Goal: Leave review/rating: Share an evaluation or opinion about a product, service, or content

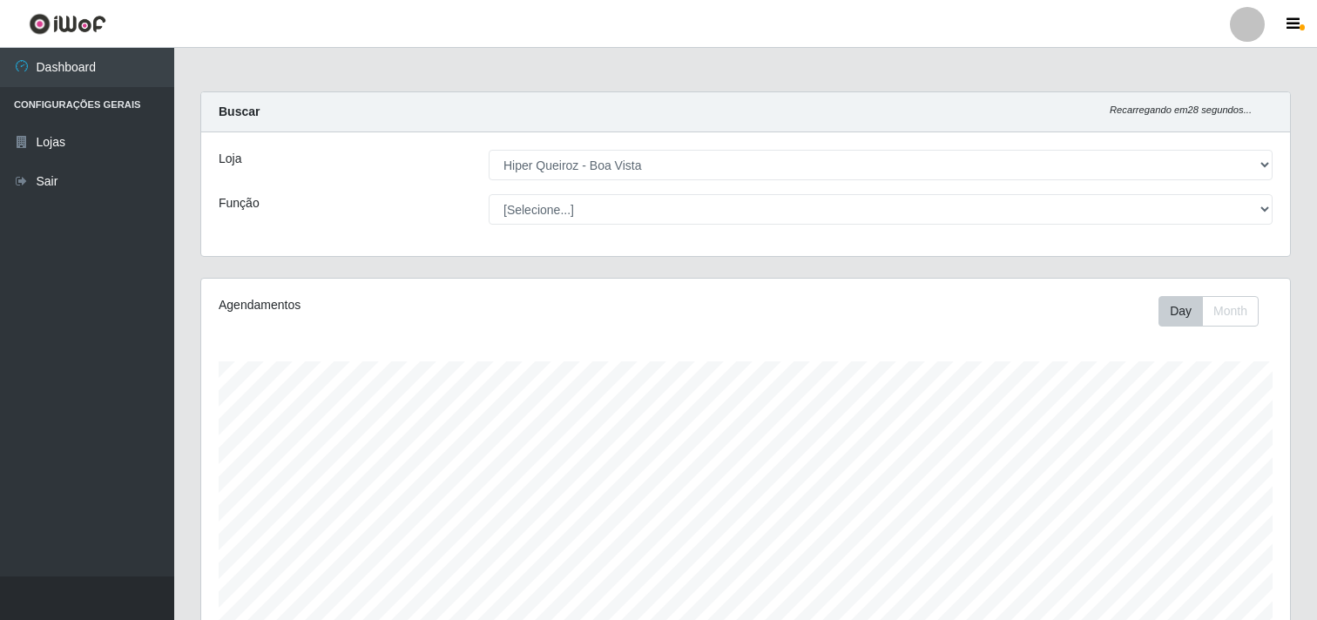
select select "514"
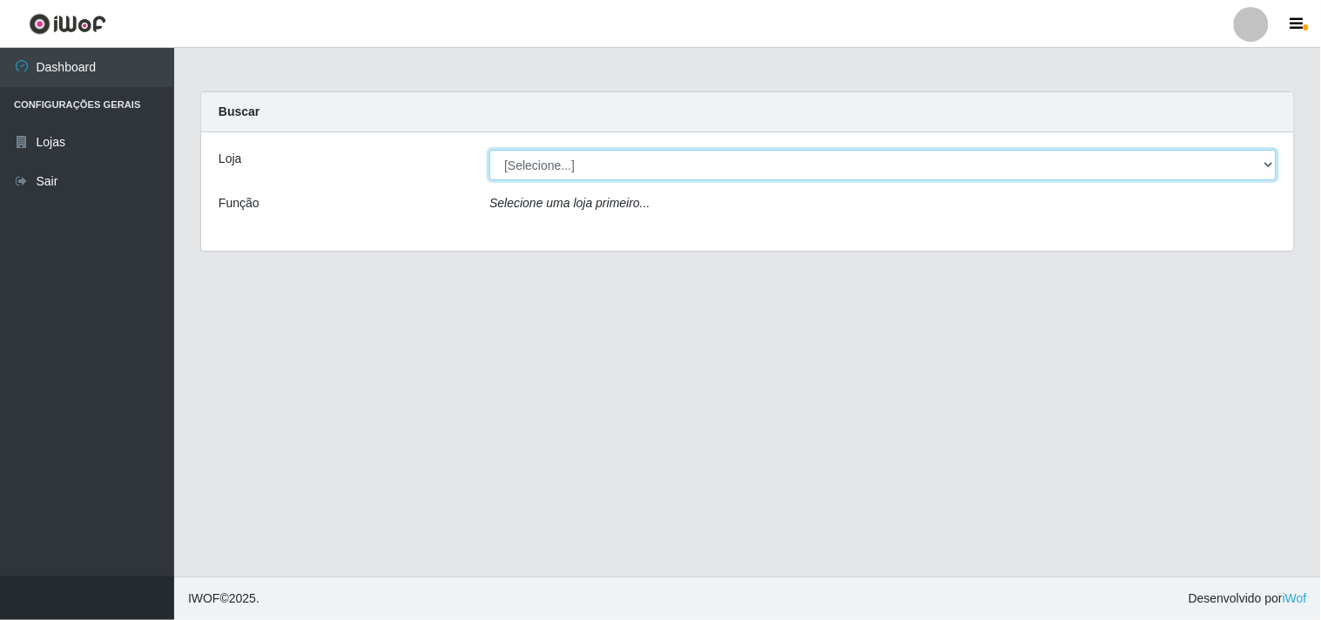
click at [1263, 164] on select "[Selecione...] Hiper Queiroz - Boa Vista" at bounding box center [882, 165] width 787 height 30
select select "514"
click at [489, 150] on select "[Selecione...] Hiper Queiroz - Boa Vista" at bounding box center [882, 165] width 787 height 30
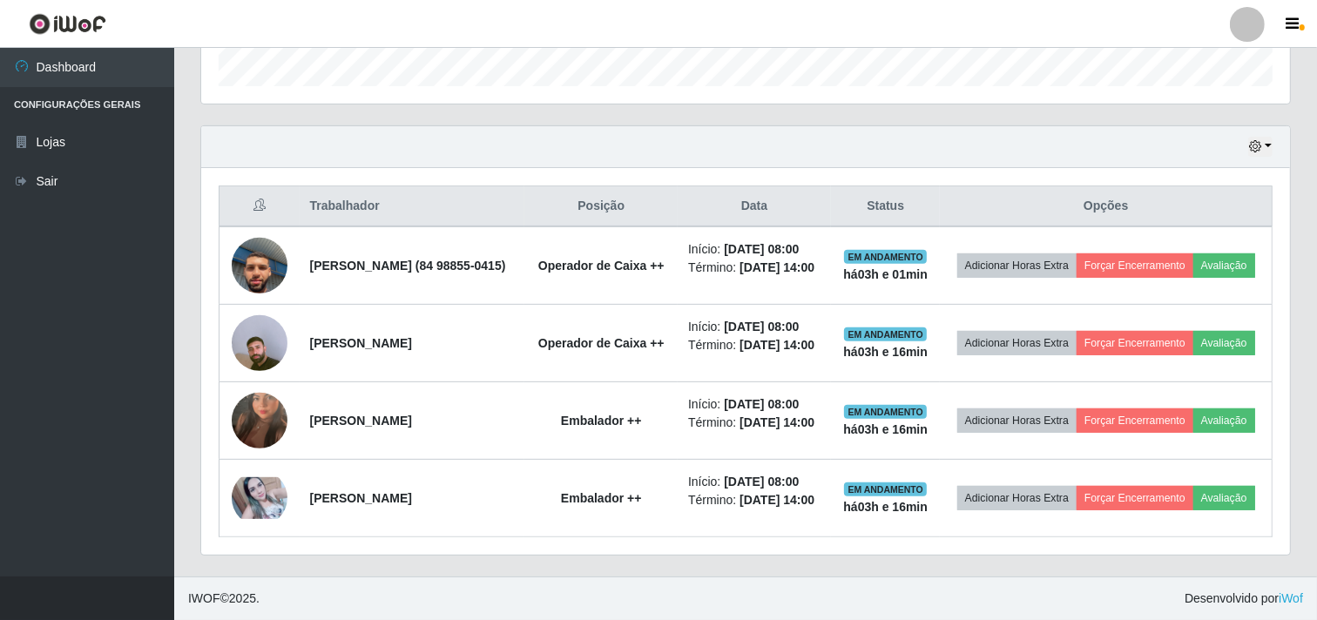
scroll to position [589, 0]
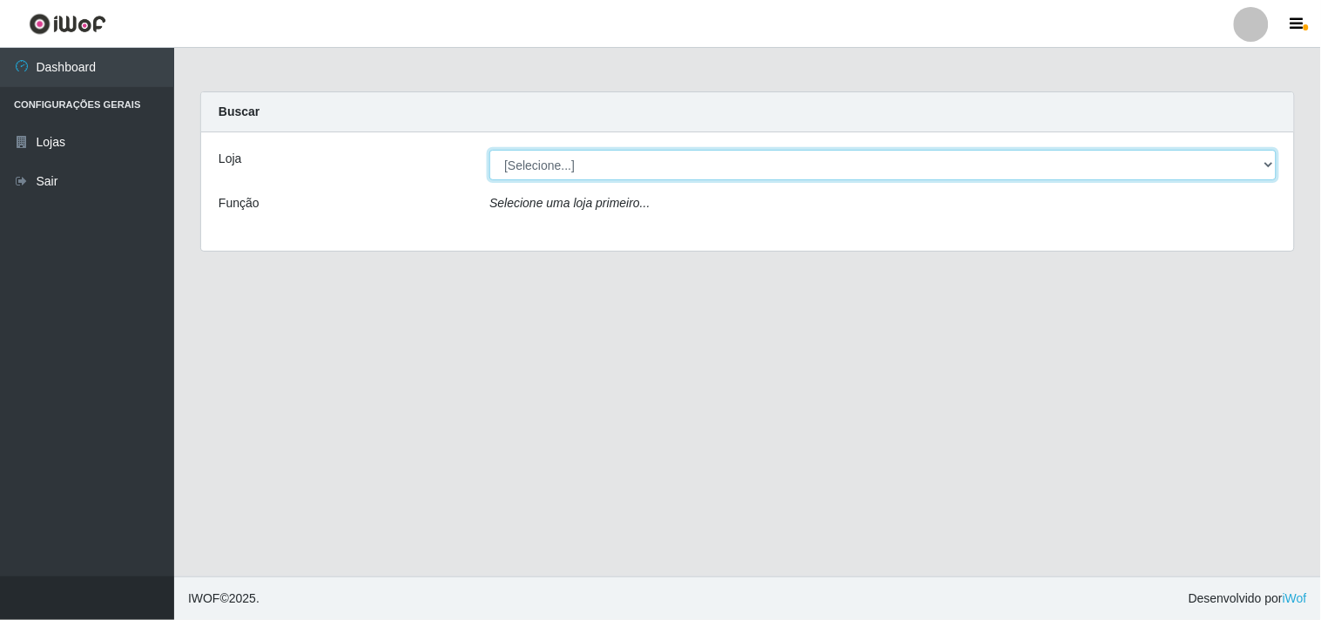
click at [744, 157] on select "[Selecione...] Hiper Queiroz - [GEOGRAPHIC_DATA]" at bounding box center [882, 165] width 787 height 30
select select "514"
click at [489, 150] on select "[Selecione...] Hiper Queiroz - [GEOGRAPHIC_DATA]" at bounding box center [882, 165] width 787 height 30
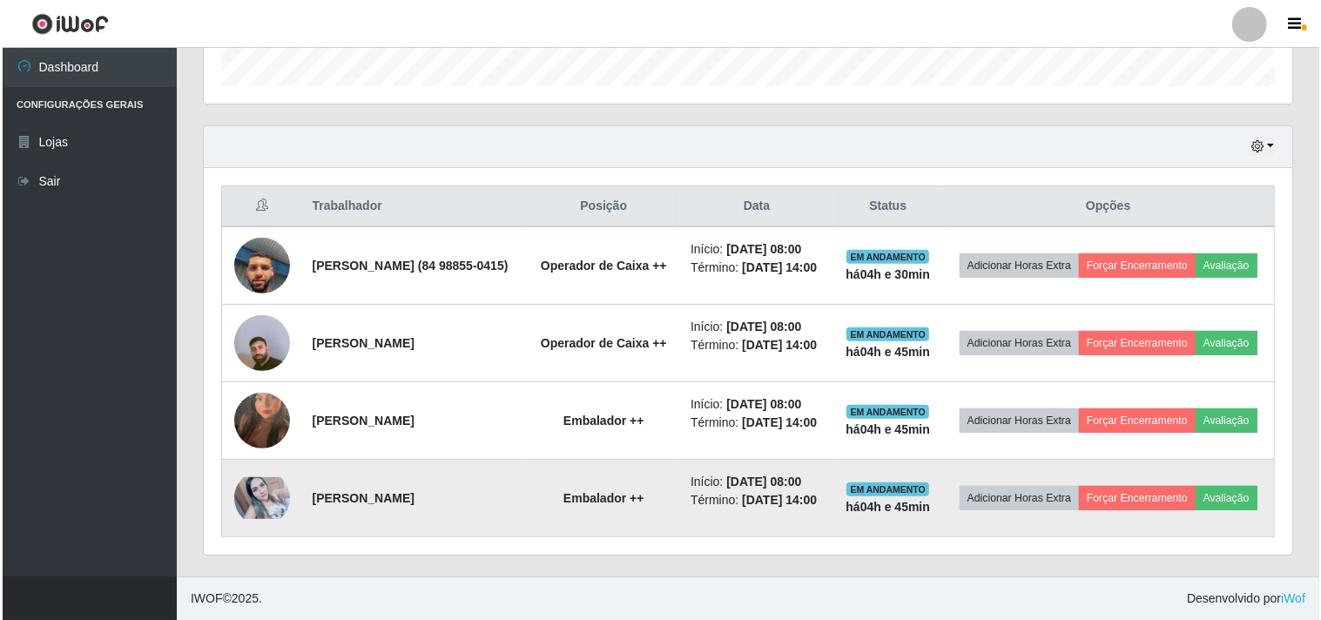
scroll to position [589, 0]
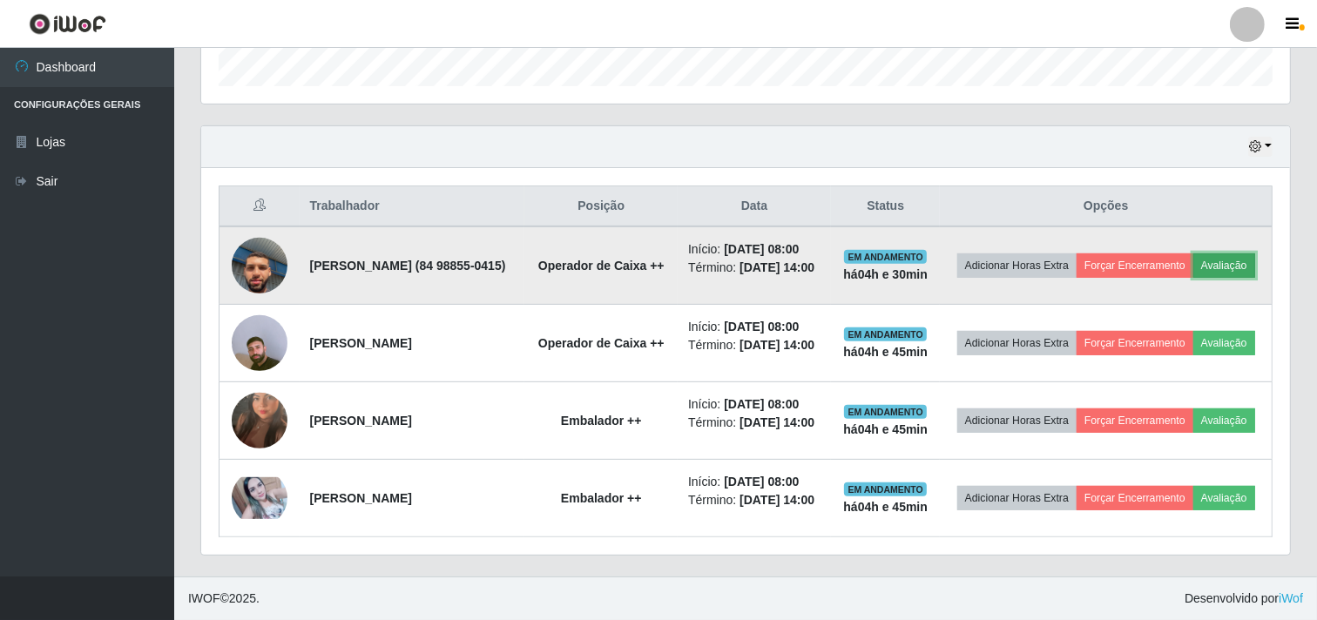
click at [1193, 253] on button "Avaliação" at bounding box center [1224, 265] width 62 height 24
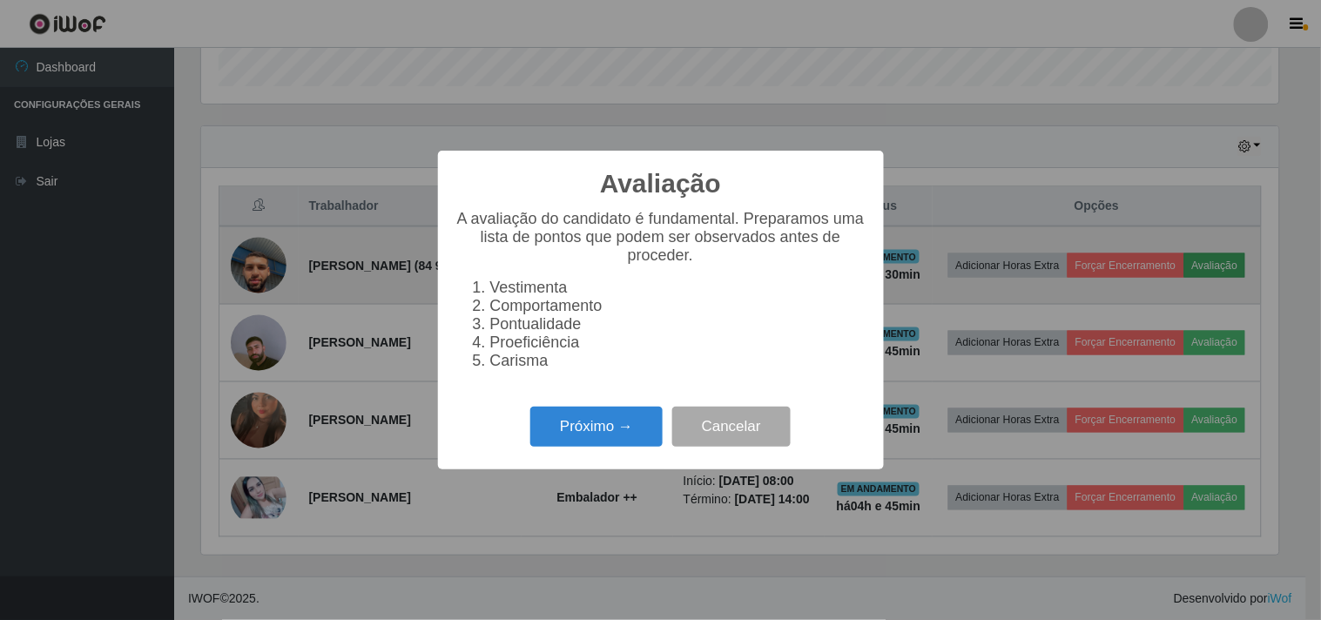
scroll to position [360, 1077]
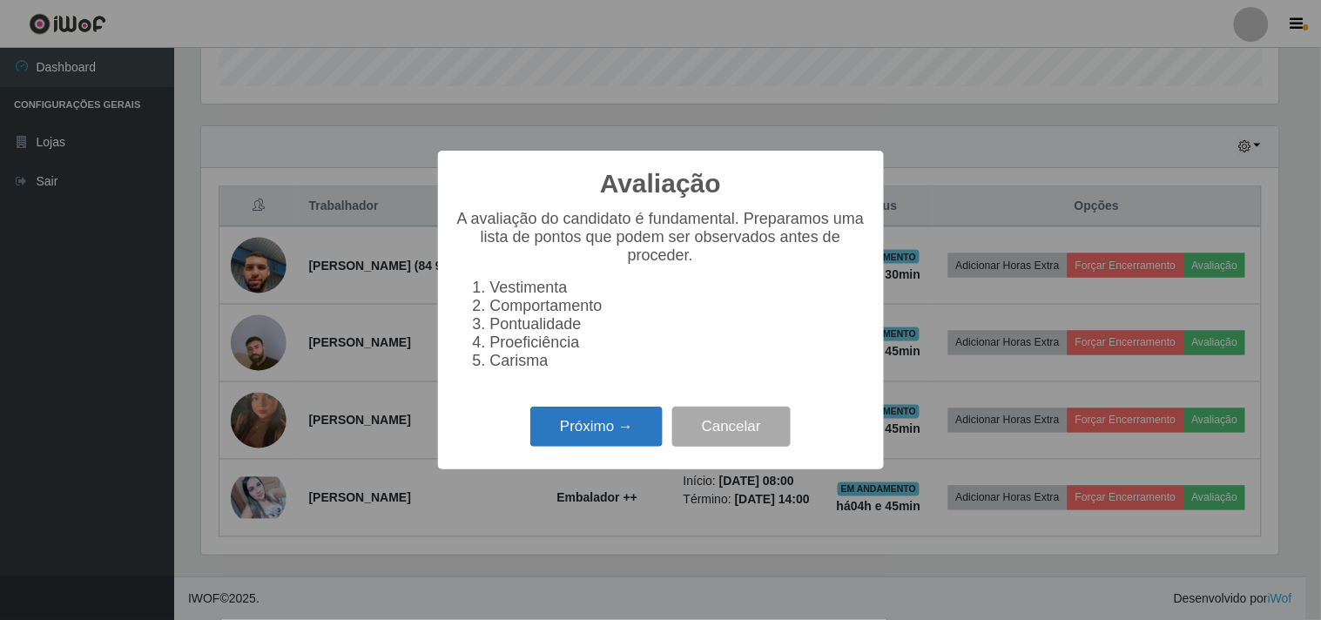
click at [647, 430] on button "Próximo →" at bounding box center [596, 427] width 132 height 41
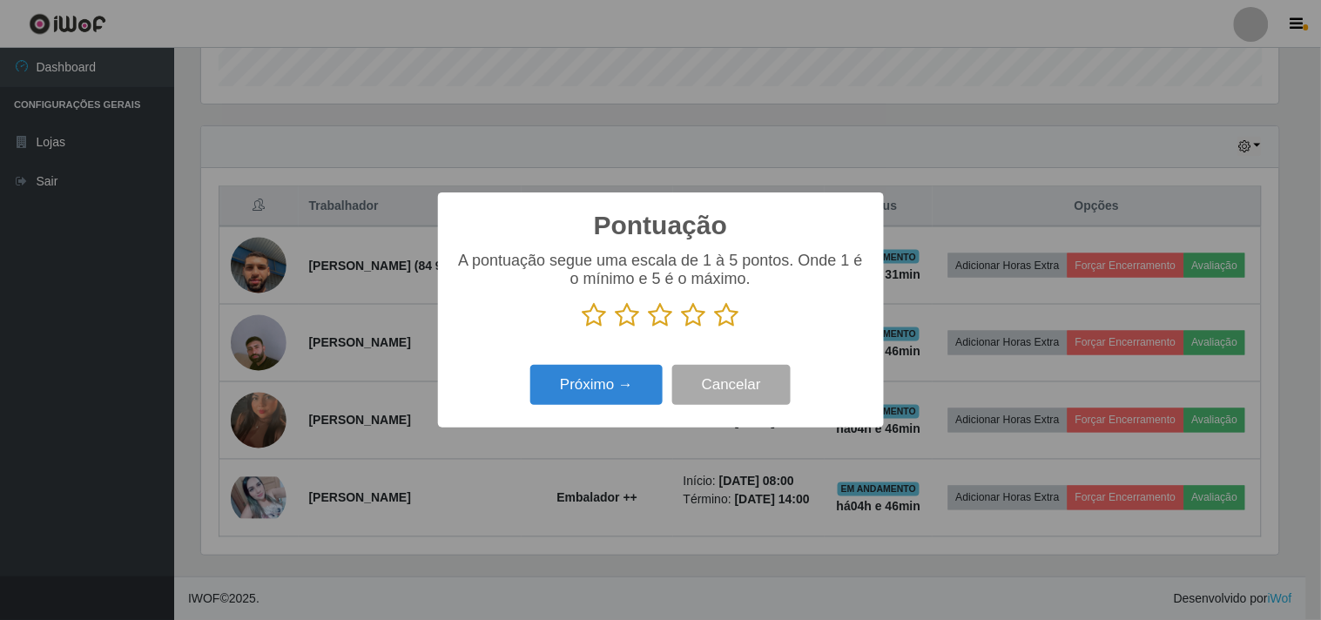
click at [738, 314] on p at bounding box center [660, 315] width 411 height 26
click at [728, 318] on icon at bounding box center [727, 315] width 24 height 26
click at [715, 328] on input "radio" at bounding box center [715, 328] width 0 height 0
click at [623, 380] on button "Próximo →" at bounding box center [596, 385] width 132 height 41
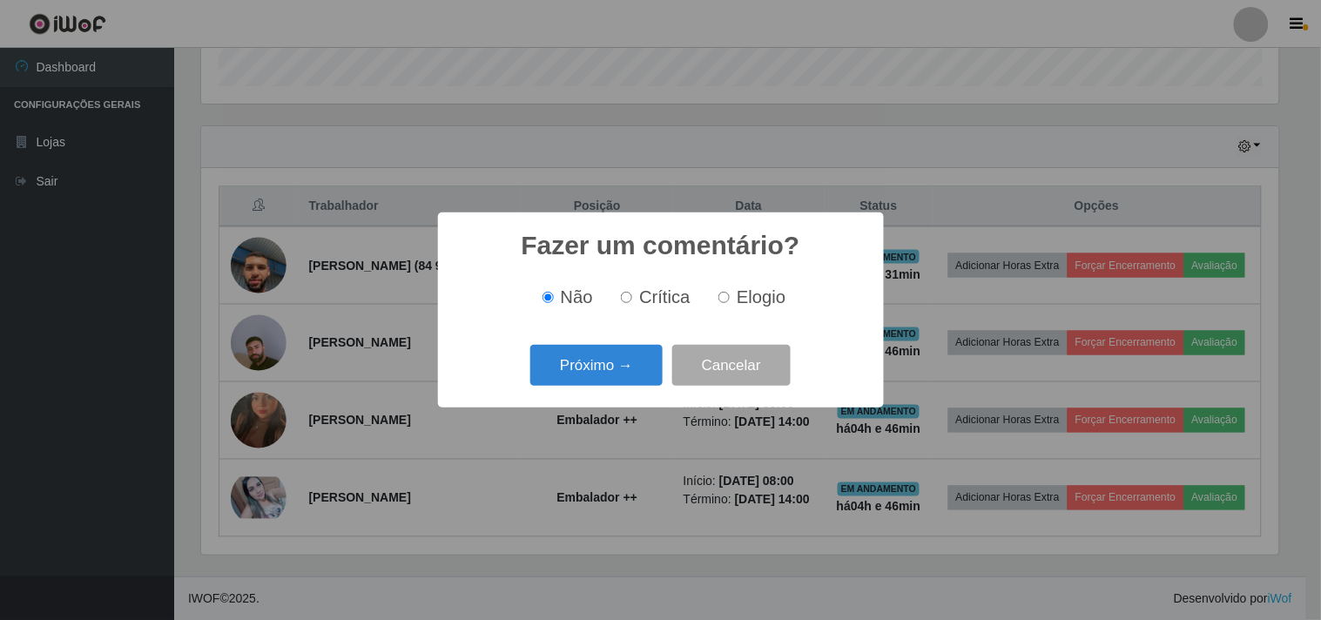
click at [623, 380] on button "Próximo →" at bounding box center [596, 365] width 132 height 41
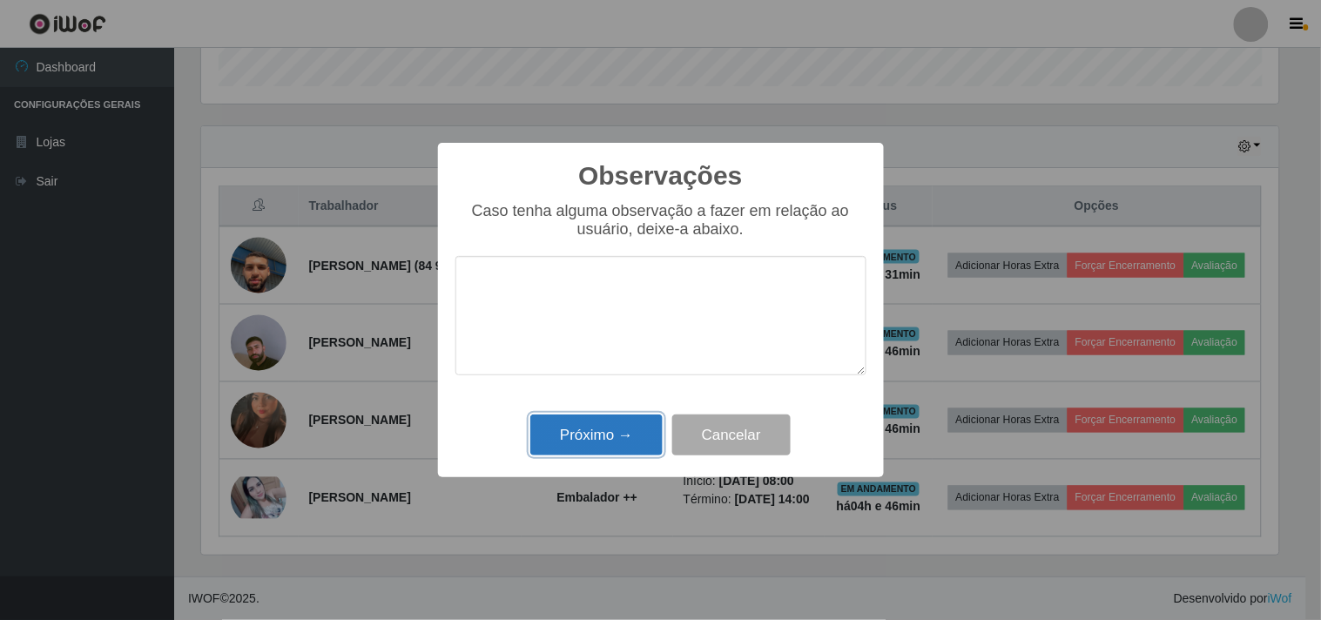
click at [613, 429] on button "Próximo →" at bounding box center [596, 434] width 132 height 41
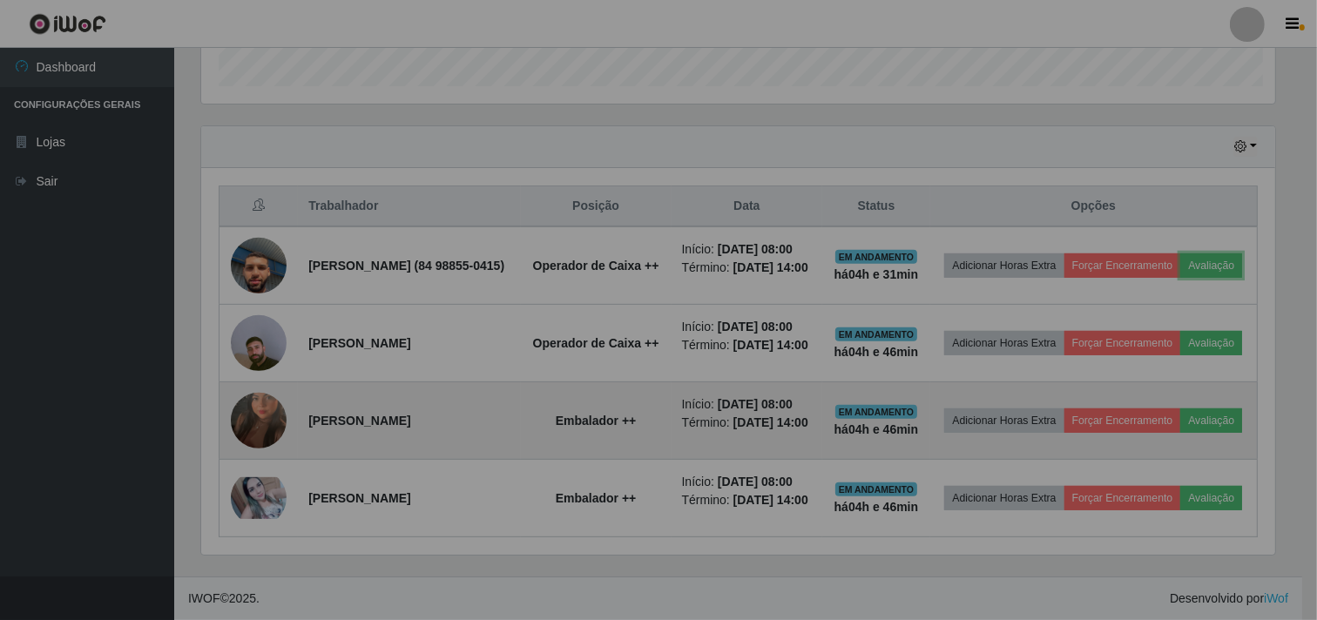
scroll to position [360, 1088]
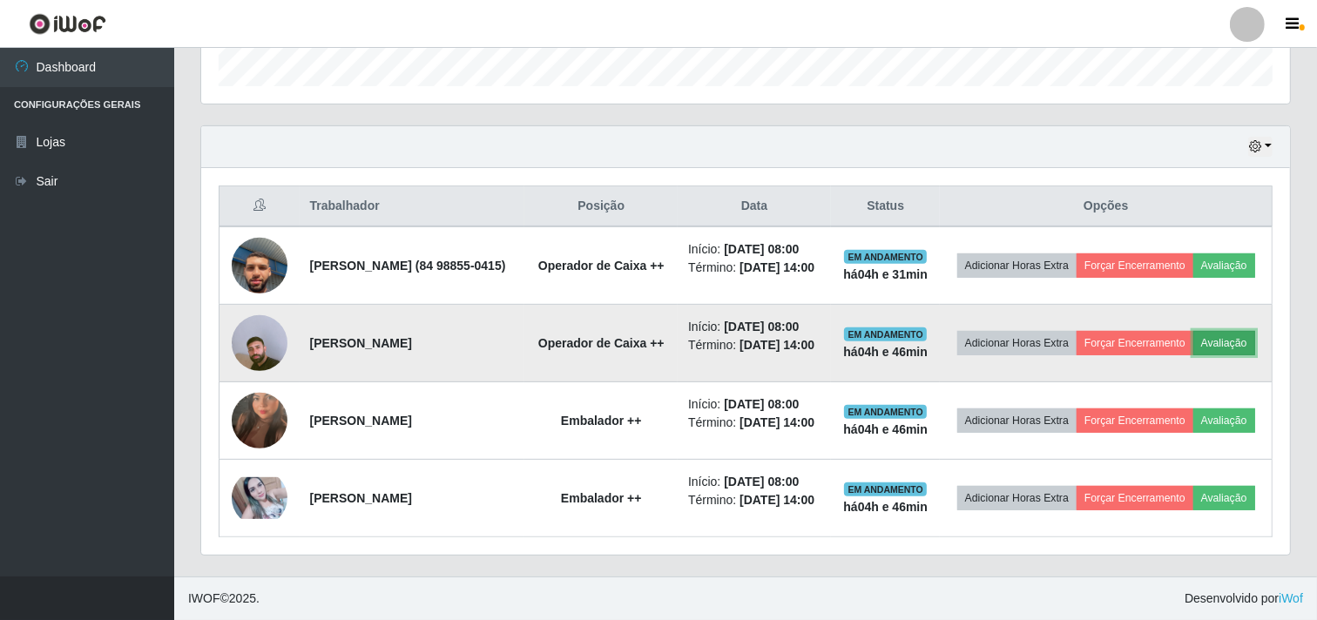
click at [1193, 331] on button "Avaliação" at bounding box center [1224, 343] width 62 height 24
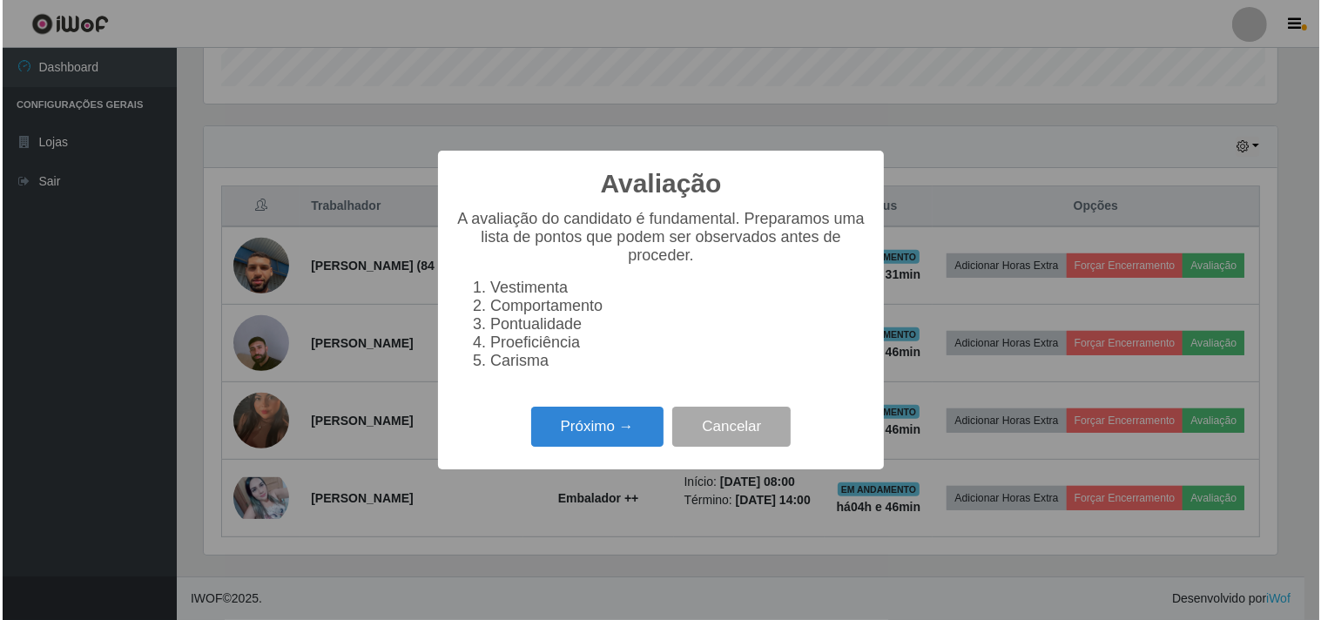
scroll to position [360, 1077]
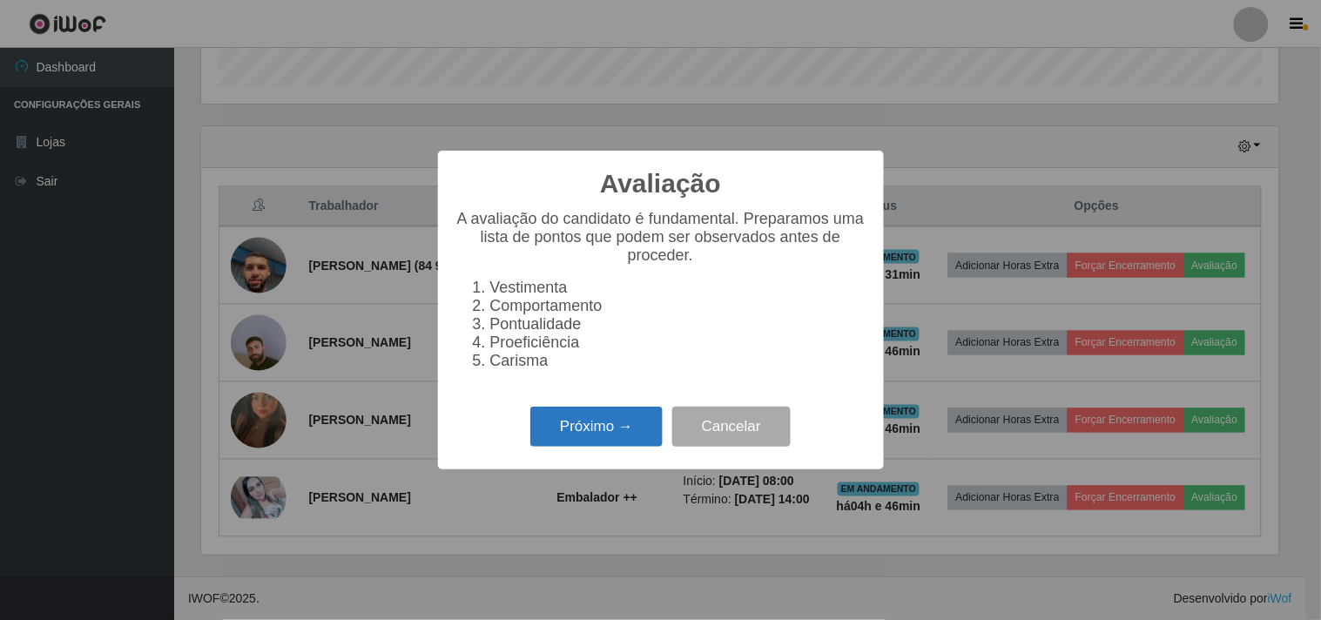
click at [623, 440] on button "Próximo →" at bounding box center [596, 427] width 132 height 41
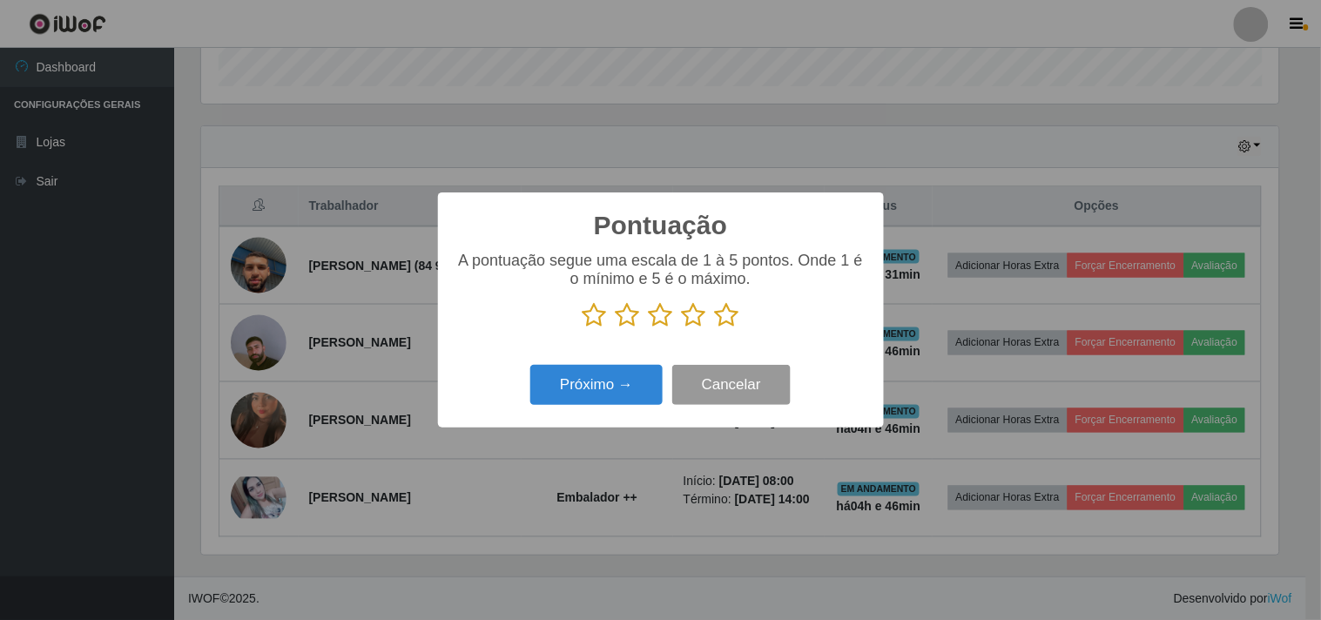
scroll to position [870375, 869658]
click at [725, 323] on icon at bounding box center [727, 315] width 24 height 26
click at [715, 328] on input "radio" at bounding box center [715, 328] width 0 height 0
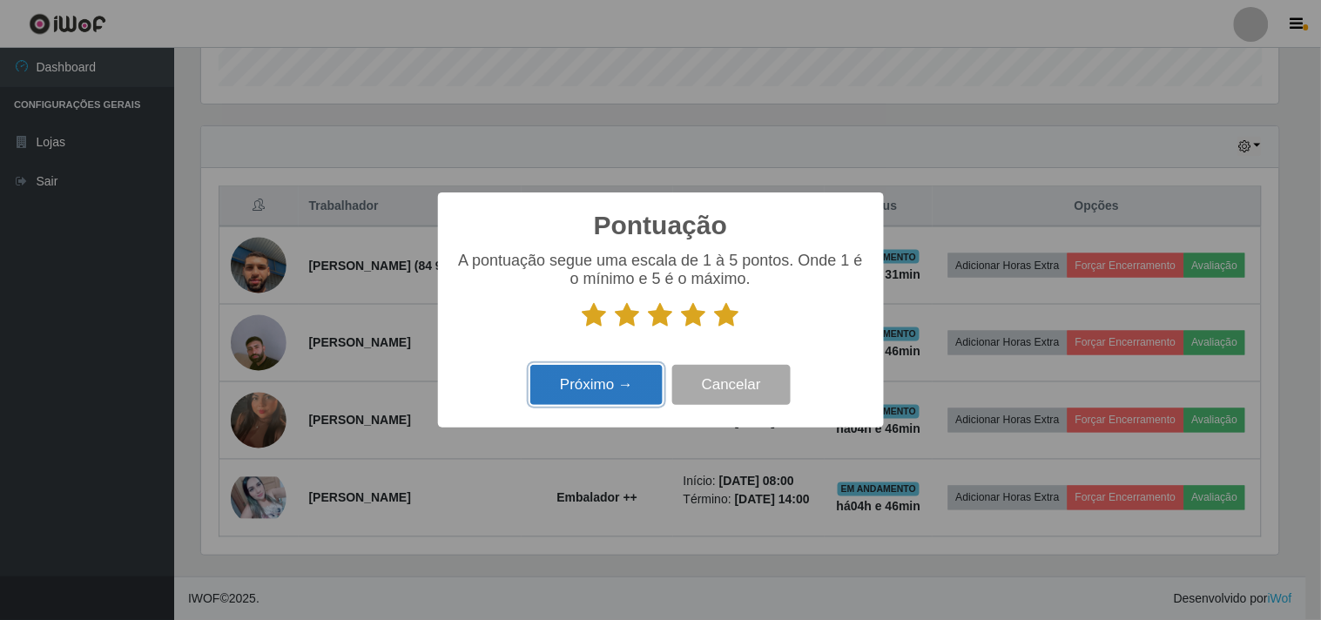
click at [589, 384] on button "Próximo →" at bounding box center [596, 385] width 132 height 41
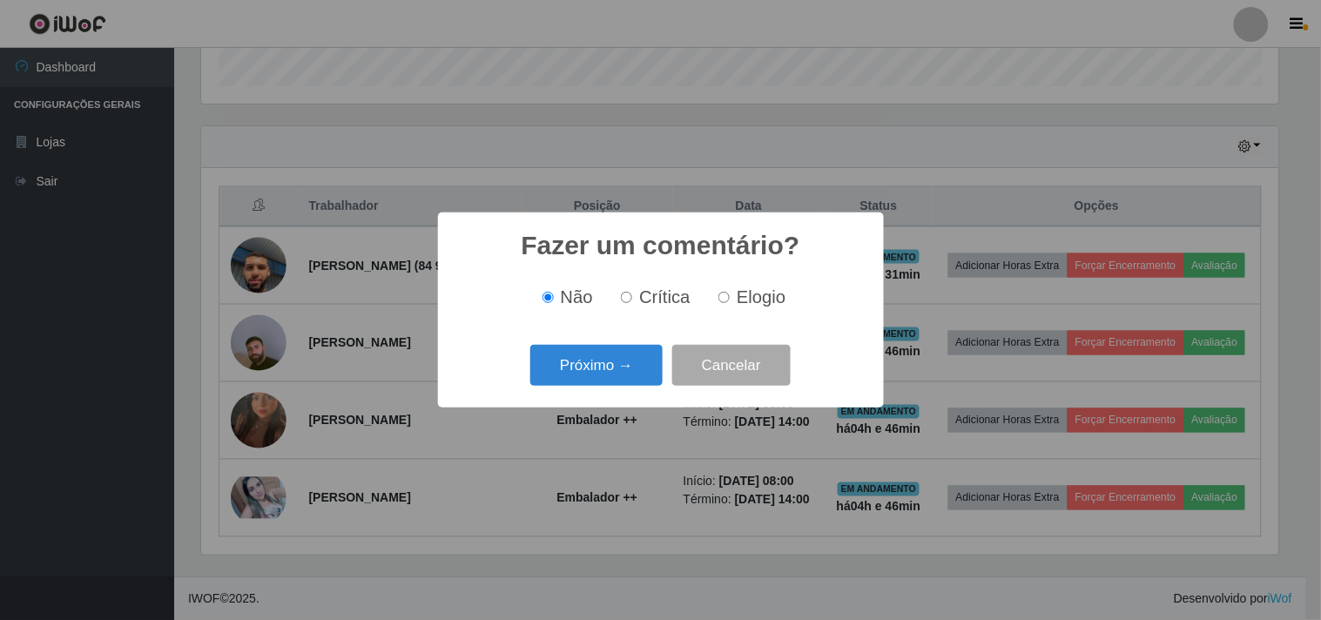
click at [589, 384] on button "Próximo →" at bounding box center [596, 365] width 132 height 41
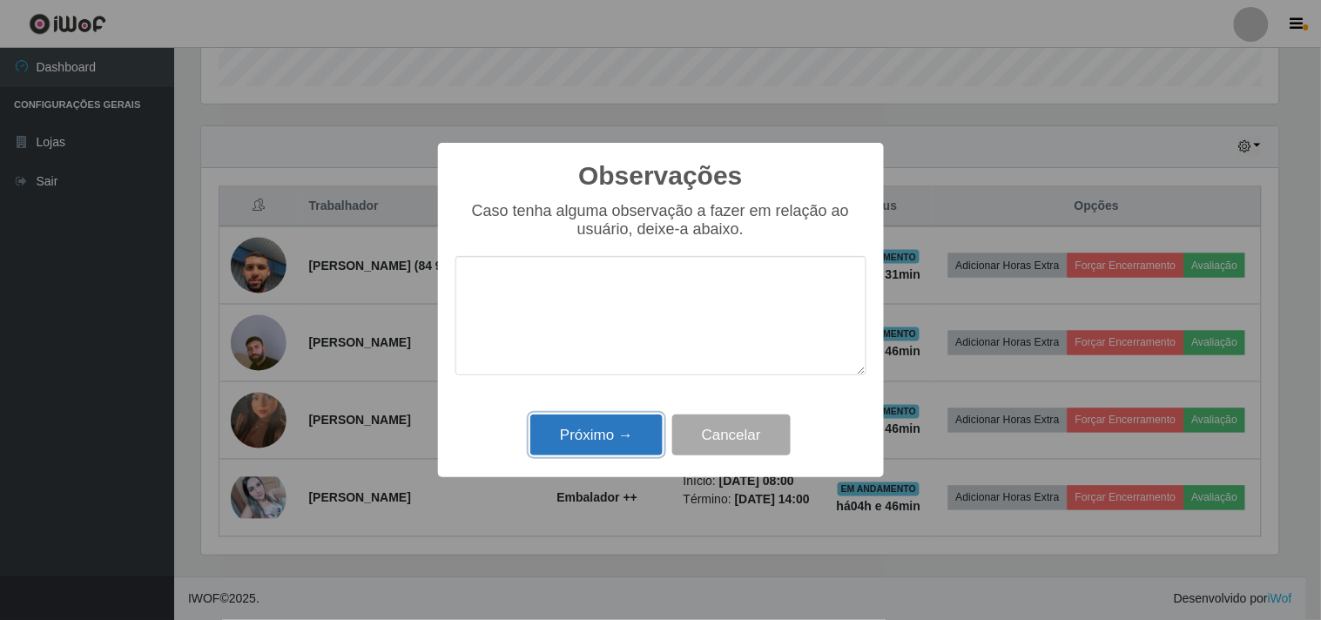
click at [598, 429] on button "Próximo →" at bounding box center [596, 434] width 132 height 41
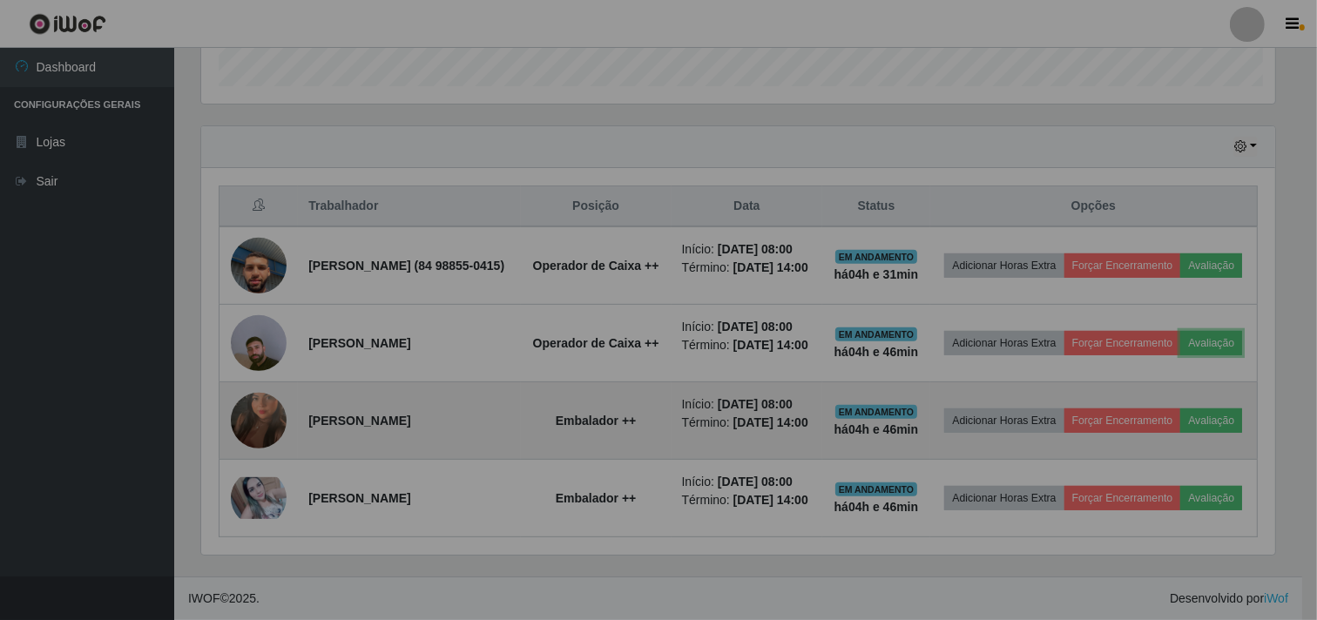
scroll to position [360, 1088]
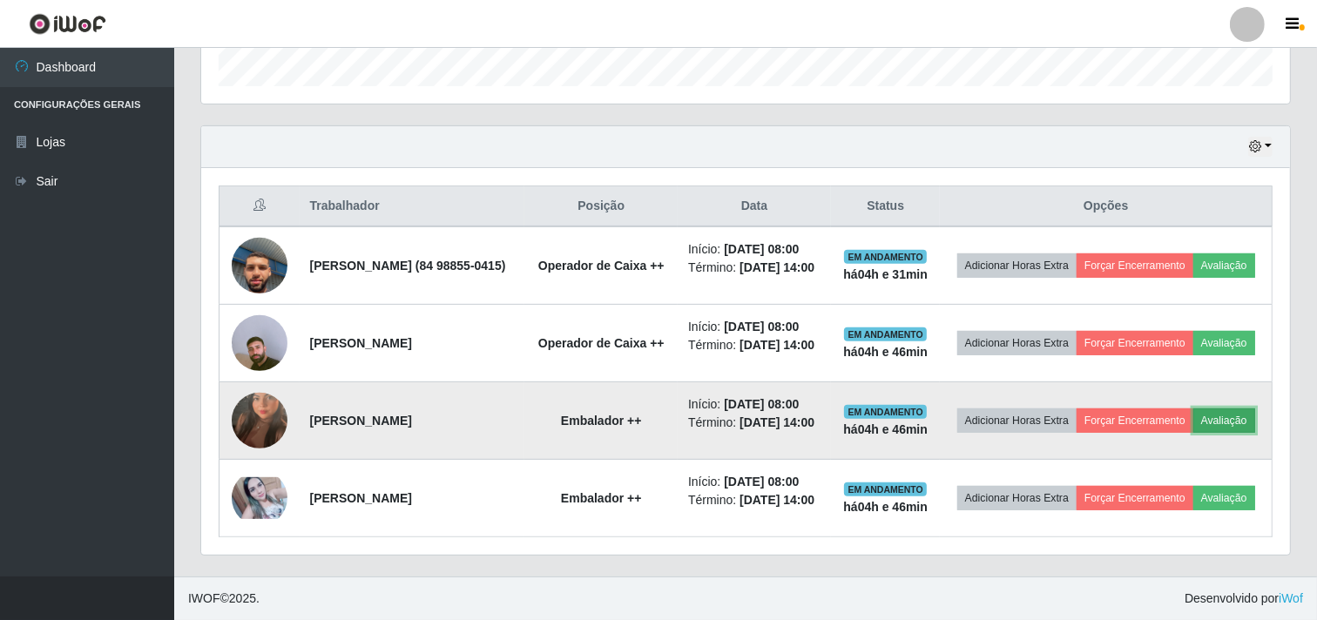
click at [1193, 421] on button "Avaliação" at bounding box center [1224, 420] width 62 height 24
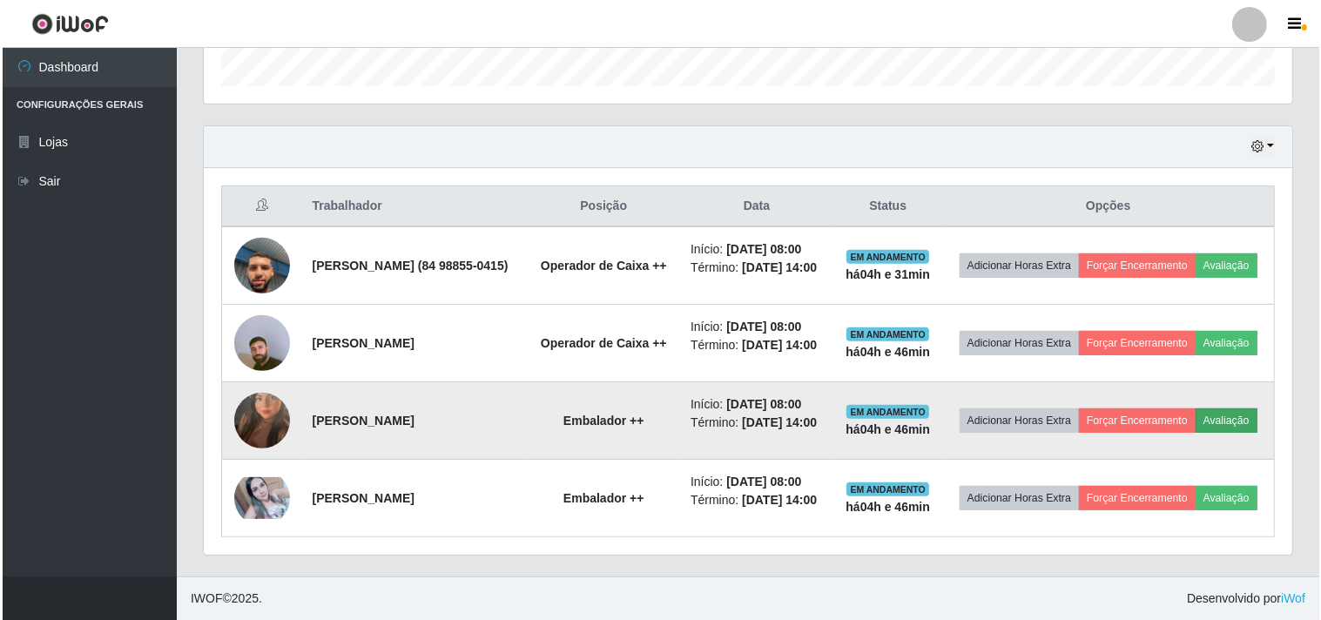
scroll to position [360, 1077]
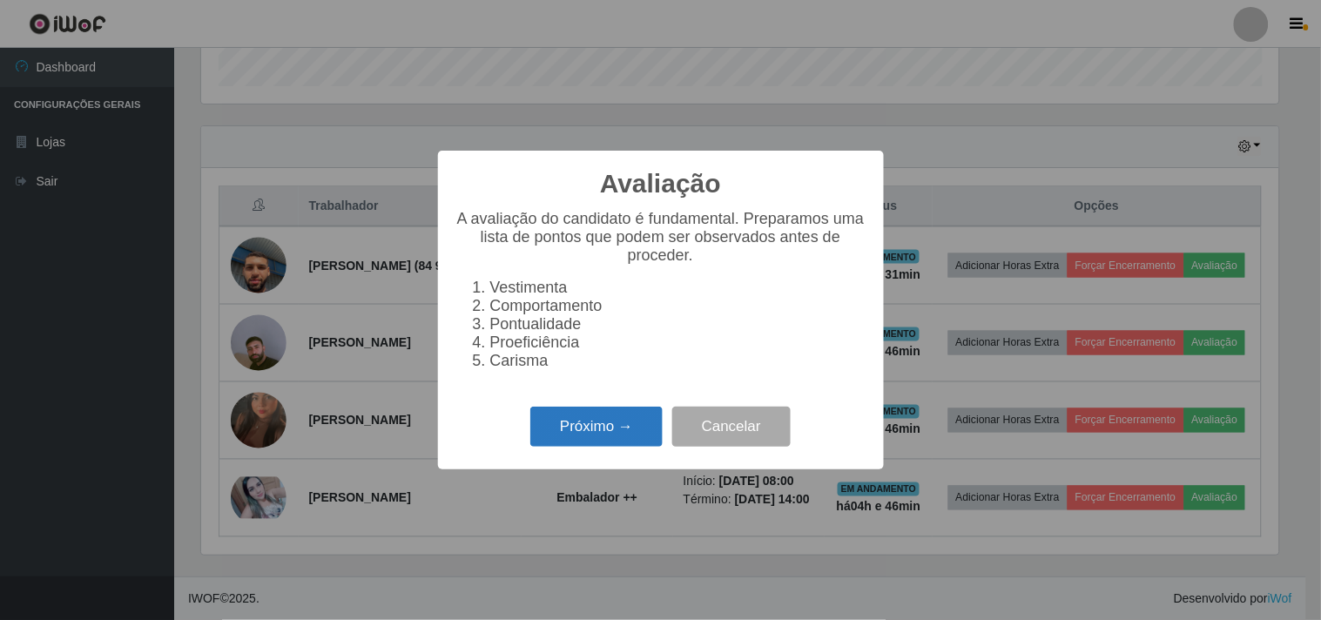
click at [644, 448] on button "Próximo →" at bounding box center [596, 427] width 132 height 41
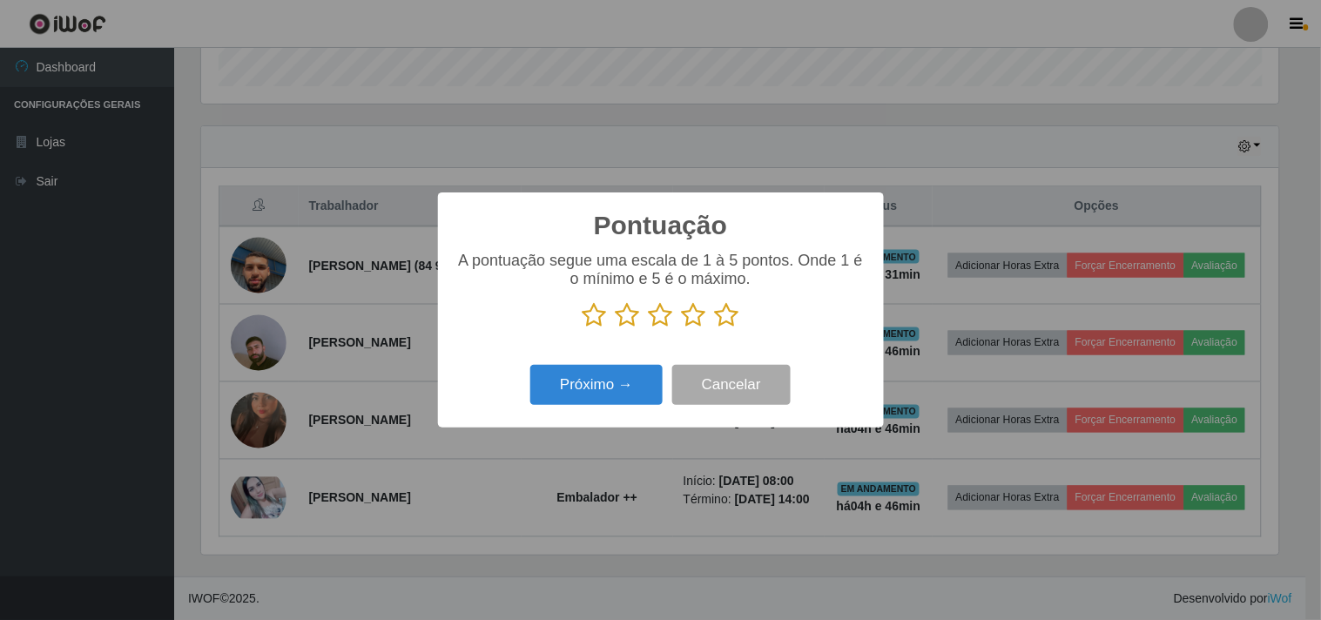
scroll to position [870375, 869658]
click at [734, 323] on icon at bounding box center [727, 315] width 24 height 26
click at [715, 328] on input "radio" at bounding box center [715, 328] width 0 height 0
click at [623, 394] on button "Próximo →" at bounding box center [596, 385] width 132 height 41
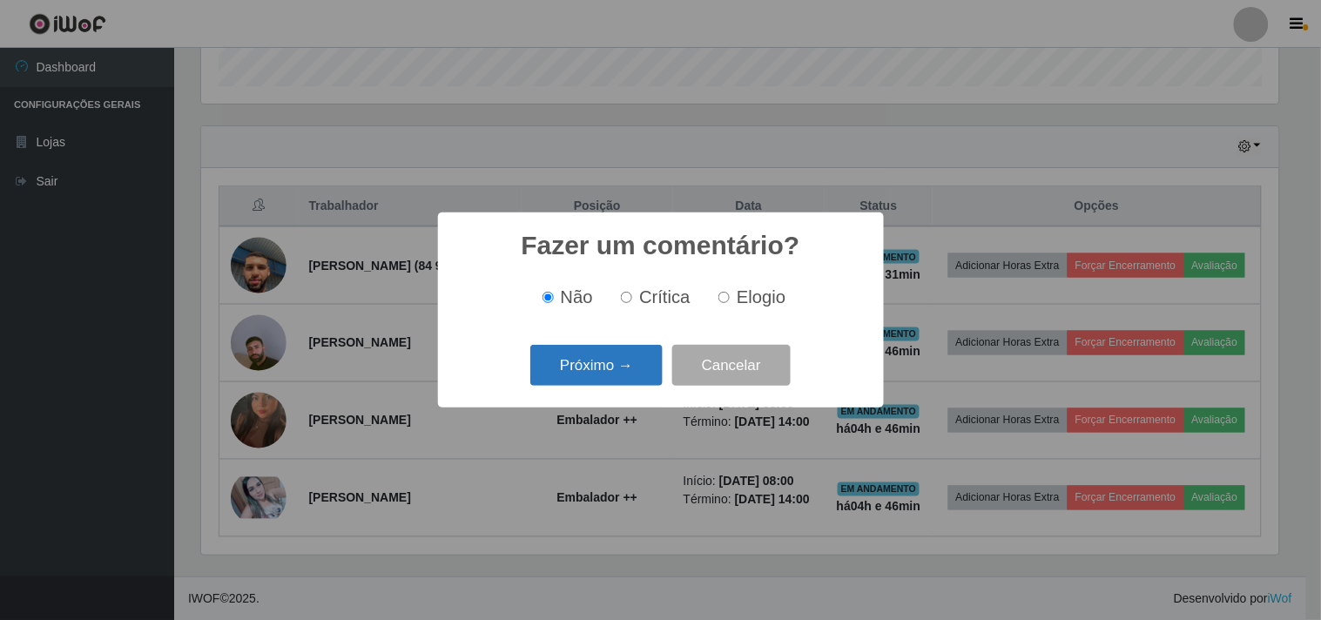
click at [630, 368] on button "Próximo →" at bounding box center [596, 365] width 132 height 41
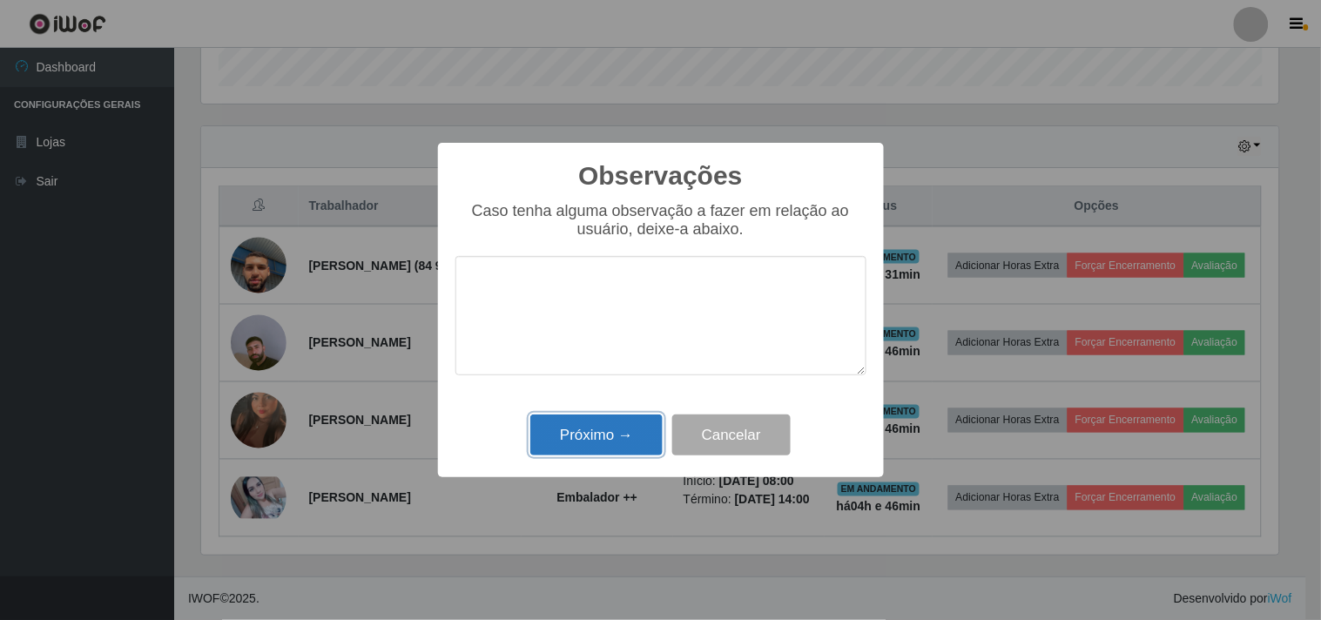
click at [595, 445] on button "Próximo →" at bounding box center [596, 434] width 132 height 41
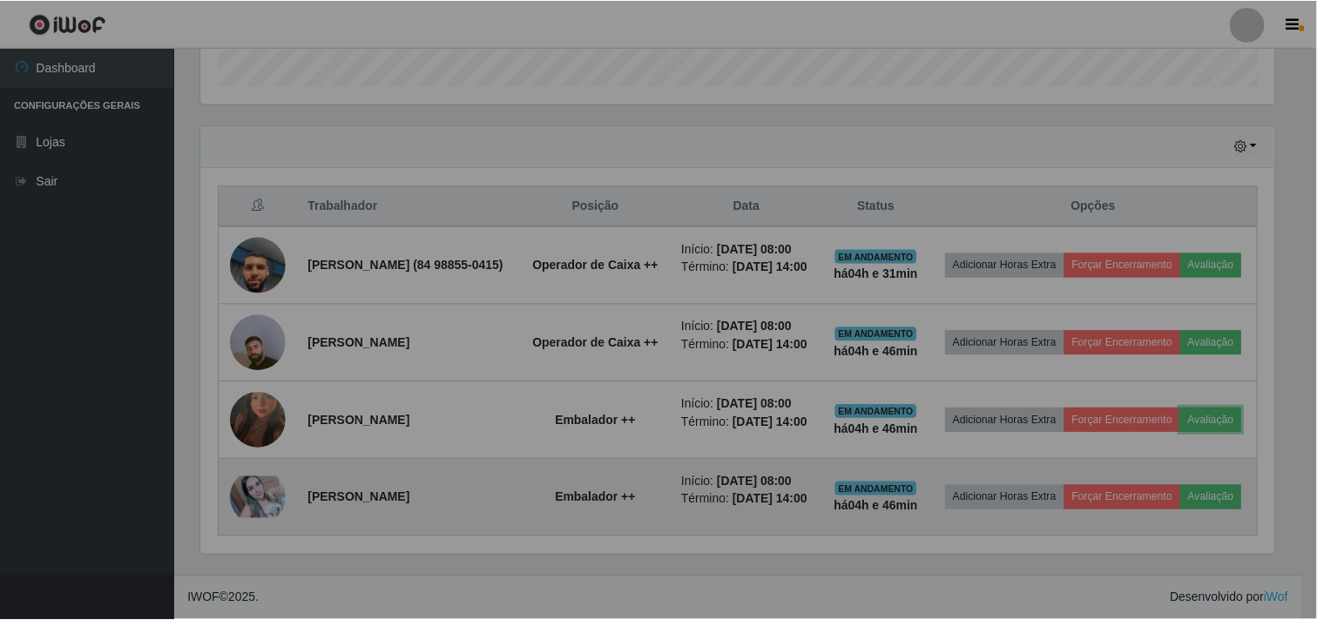
scroll to position [360, 1088]
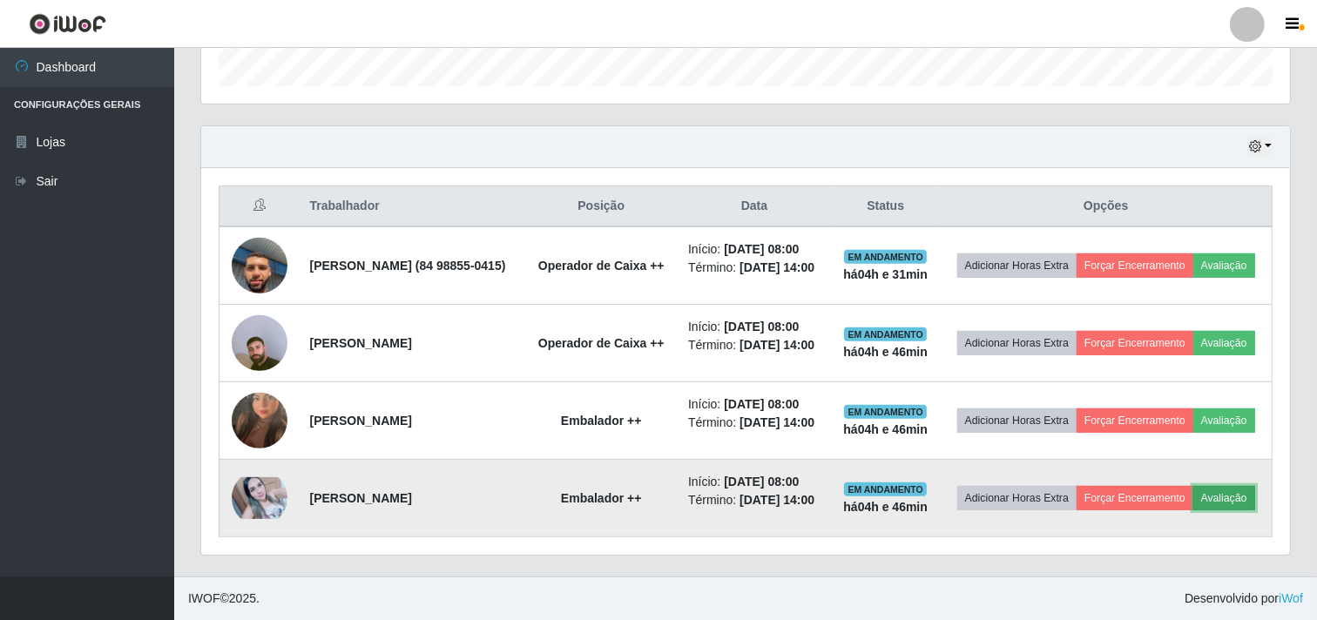
click at [1193, 509] on button "Avaliação" at bounding box center [1224, 498] width 62 height 24
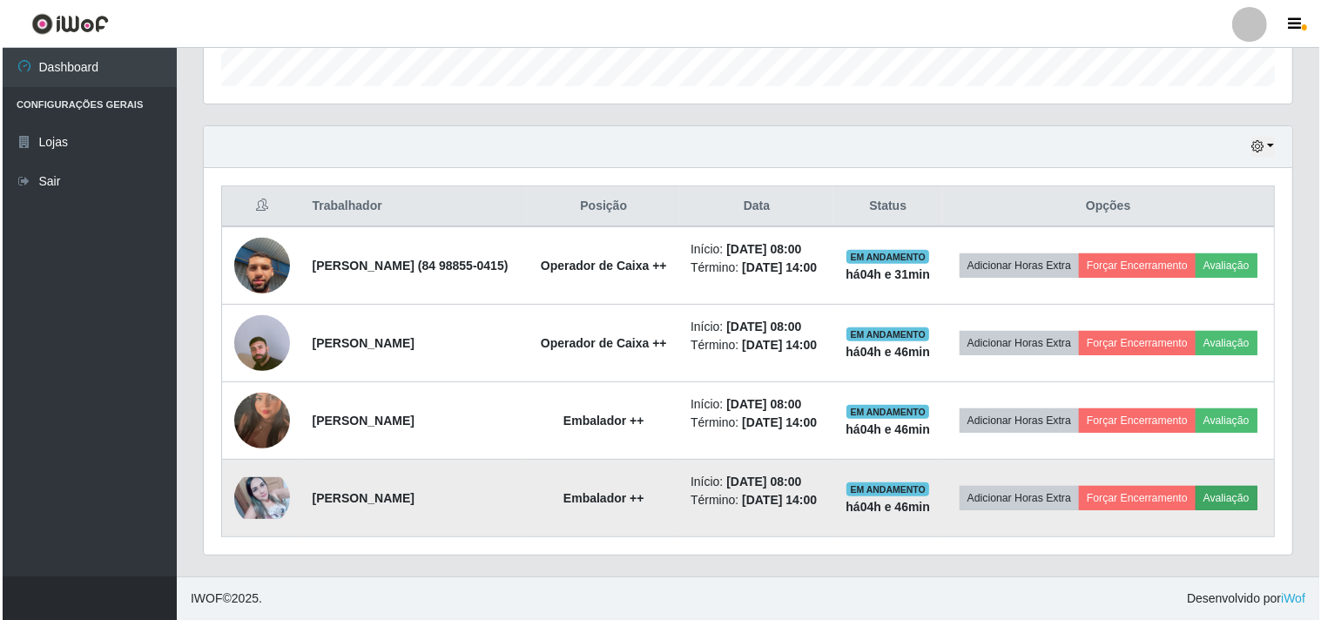
scroll to position [360, 1077]
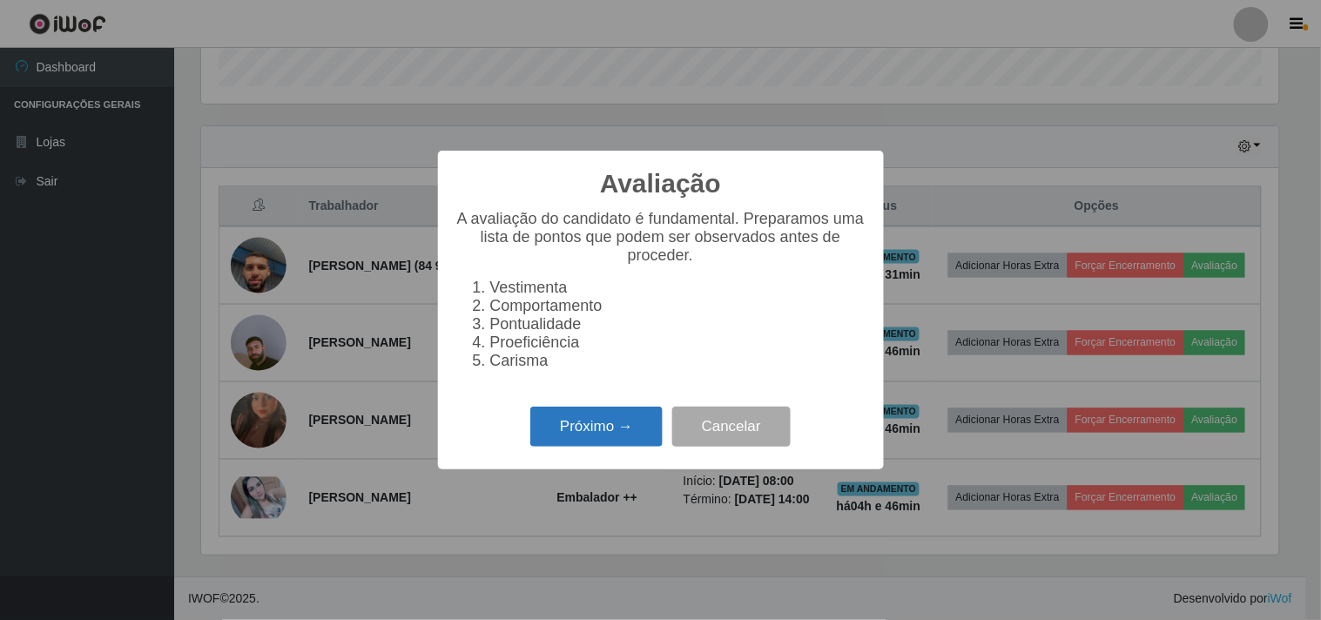
click at [608, 430] on button "Próximo →" at bounding box center [596, 427] width 132 height 41
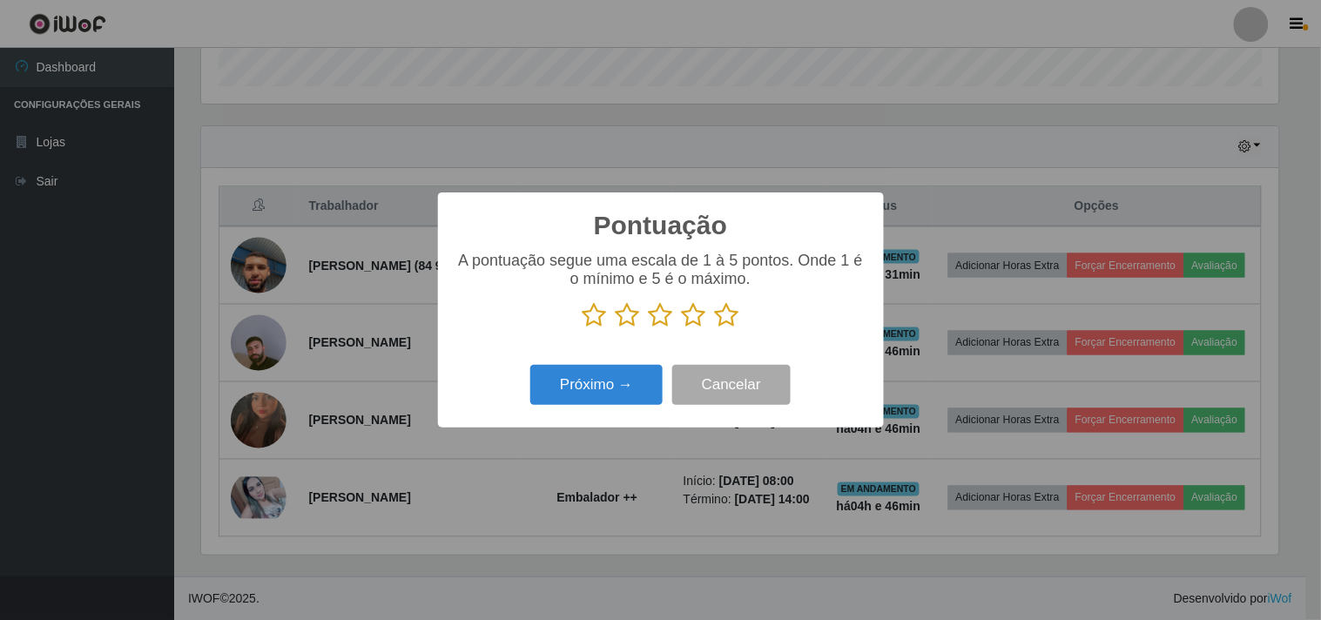
click at [731, 328] on icon at bounding box center [727, 315] width 24 height 26
click at [715, 328] on input "radio" at bounding box center [715, 328] width 0 height 0
click at [582, 402] on button "Próximo →" at bounding box center [596, 385] width 132 height 41
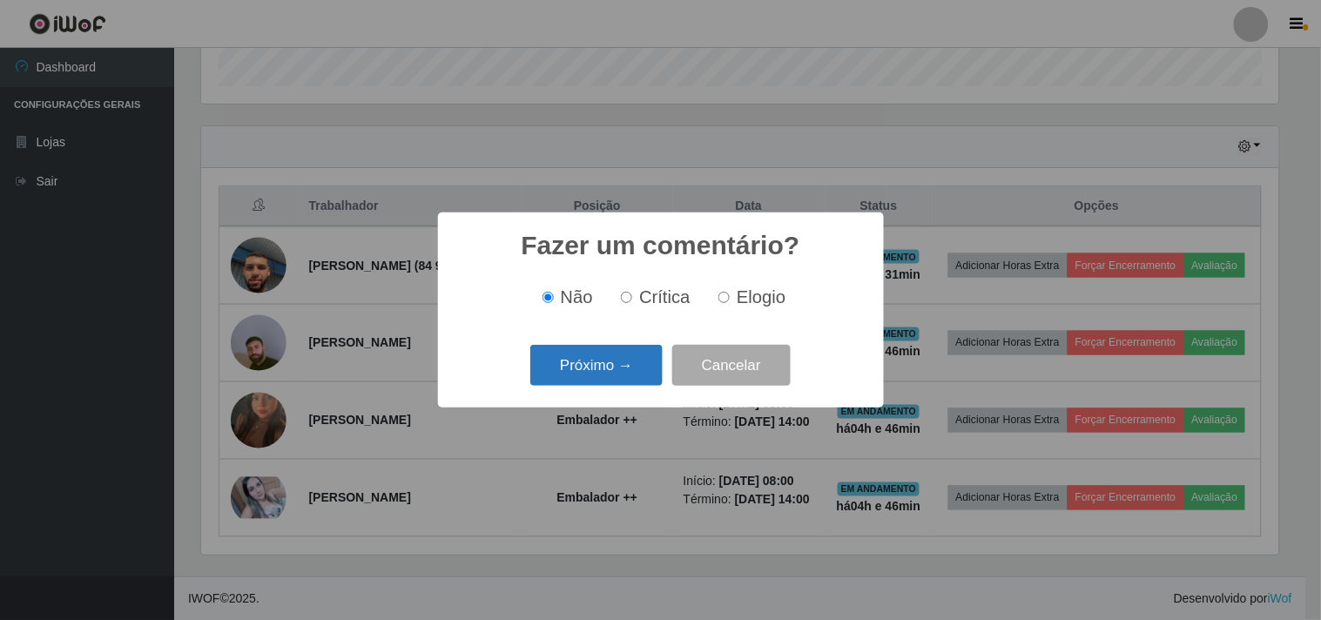
click at [595, 359] on button "Próximo →" at bounding box center [596, 365] width 132 height 41
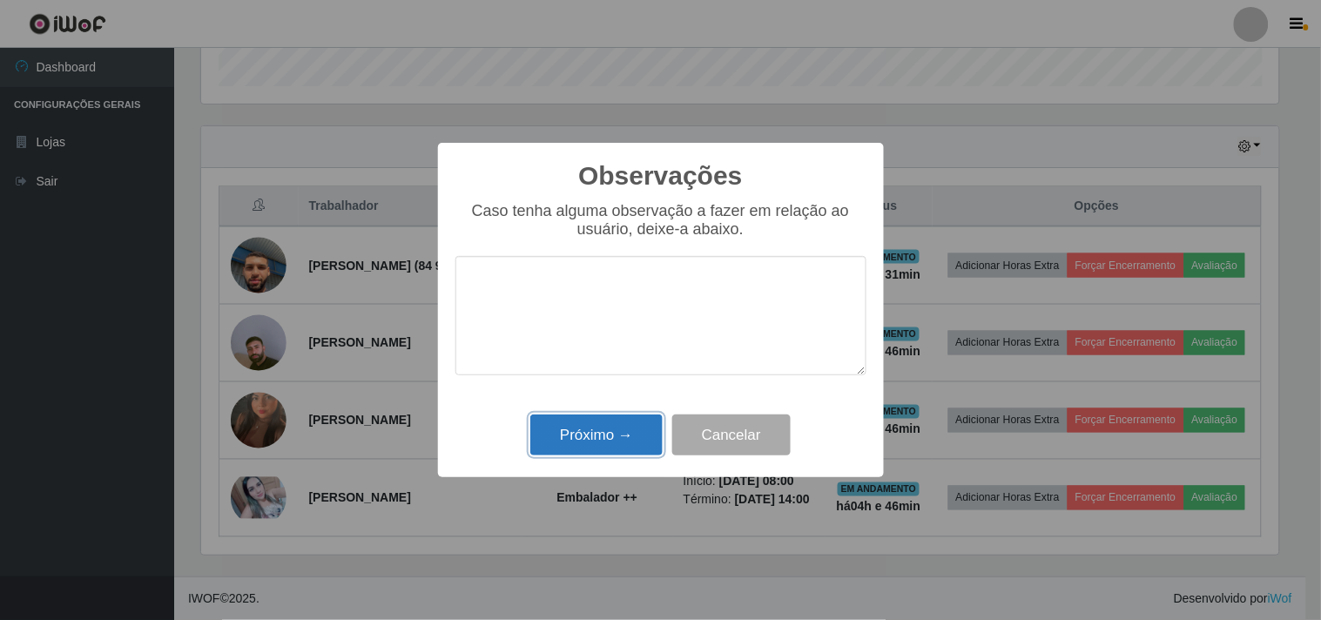
click at [616, 428] on button "Próximo →" at bounding box center [596, 434] width 132 height 41
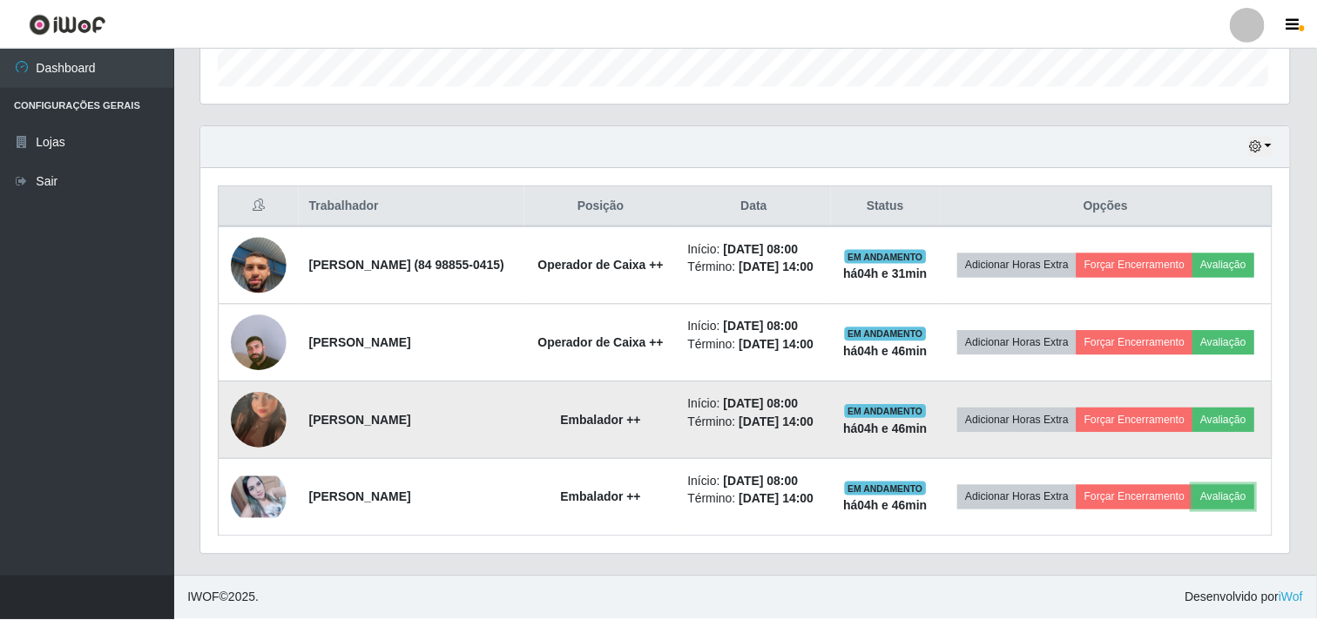
scroll to position [360, 1088]
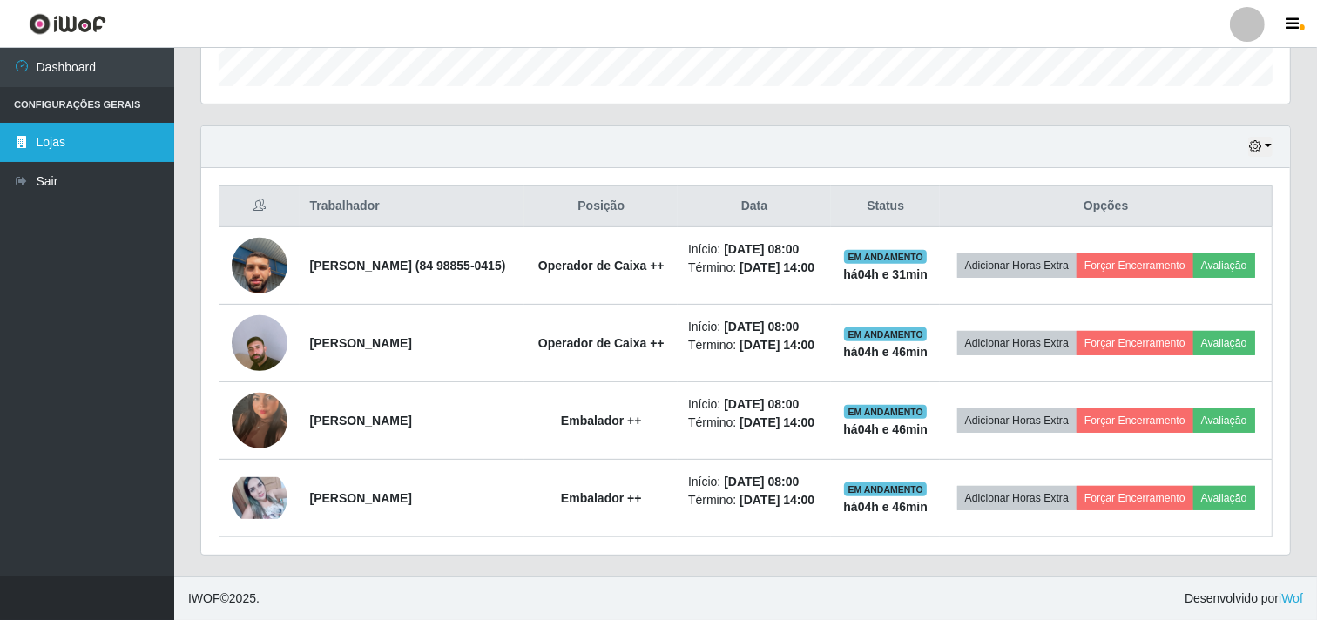
click at [75, 142] on link "Lojas" at bounding box center [87, 142] width 174 height 39
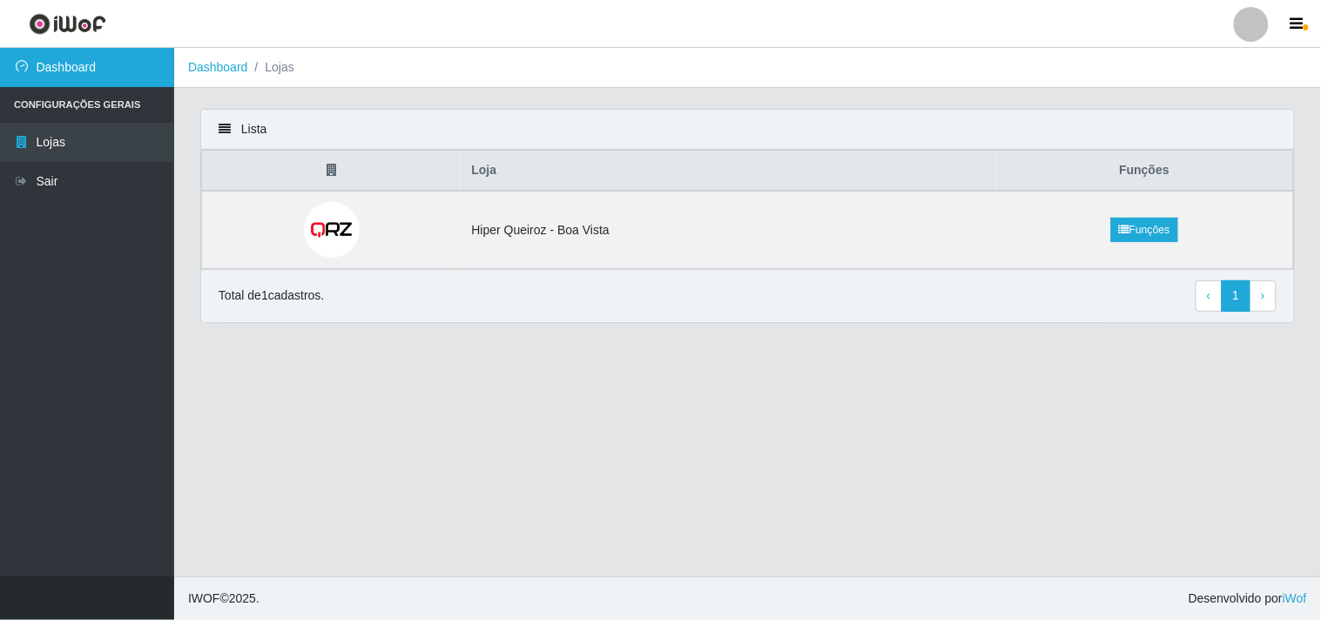
click at [83, 78] on link "Dashboard" at bounding box center [87, 67] width 174 height 39
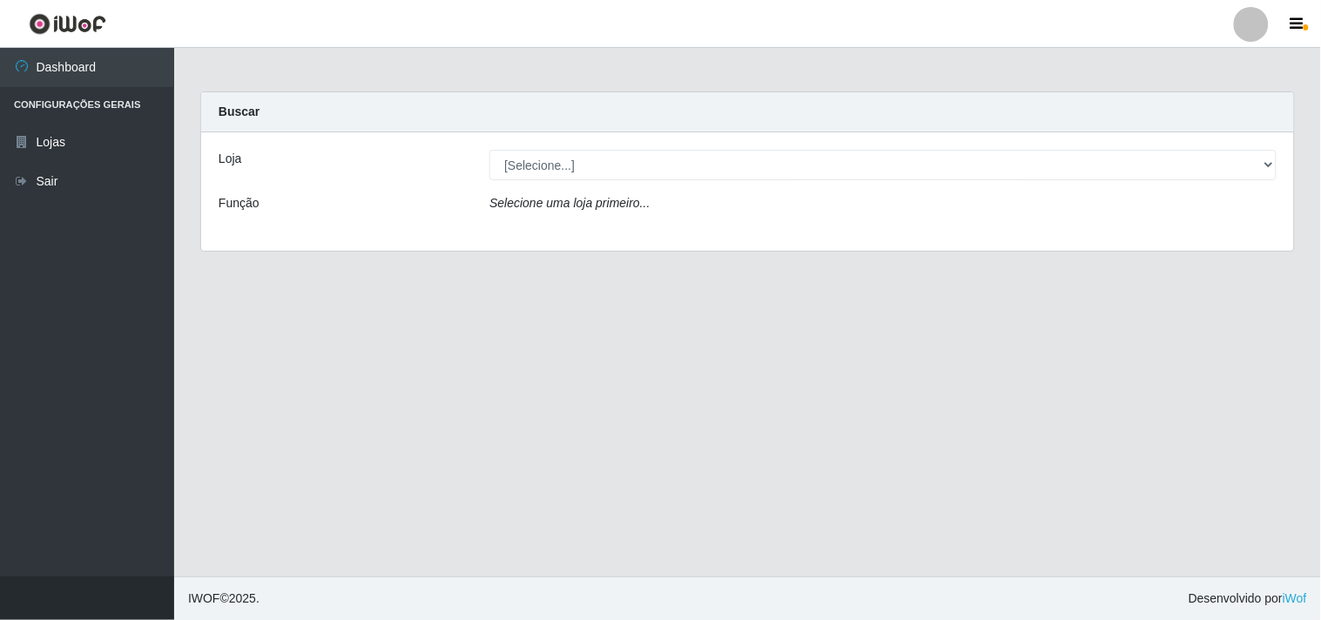
click at [852, 192] on div "Loja [Selecione...] Hiper Queiroz - Boa Vista Função Selecione uma loja primeir…" at bounding box center [747, 191] width 1093 height 118
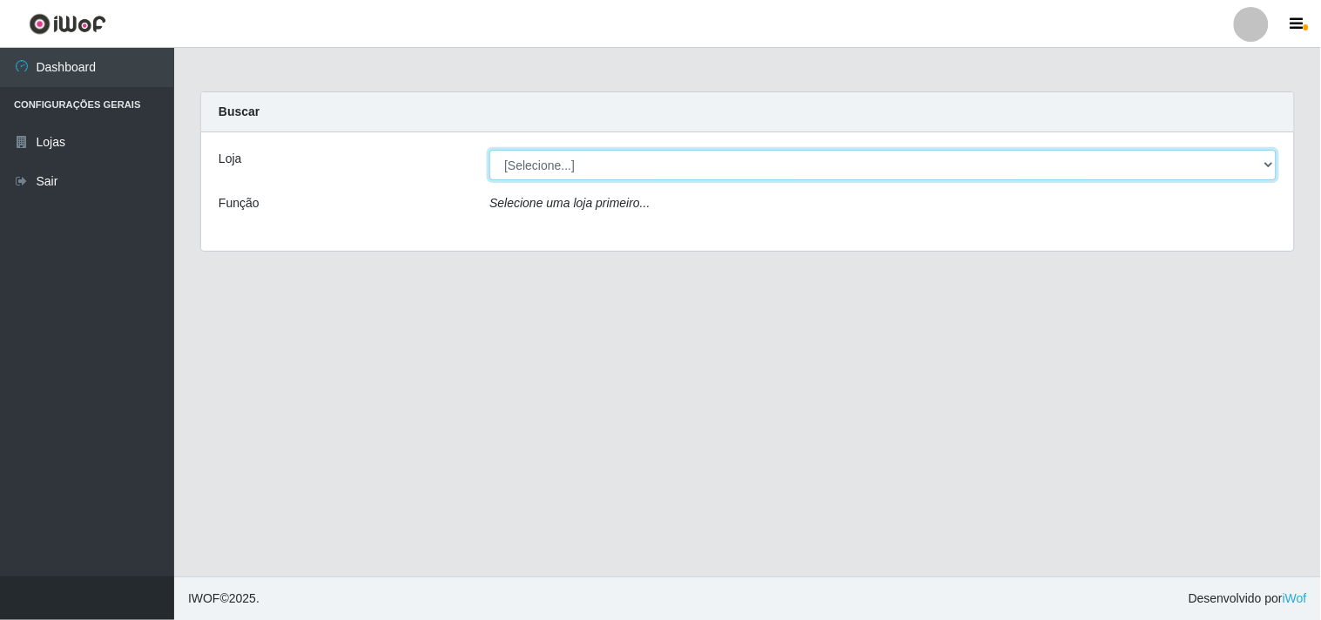
click at [839, 160] on select "[Selecione...] Hiper Queiroz - [GEOGRAPHIC_DATA]" at bounding box center [882, 165] width 787 height 30
select select "514"
click at [489, 150] on select "[Selecione...] Hiper Queiroz - [GEOGRAPHIC_DATA]" at bounding box center [882, 165] width 787 height 30
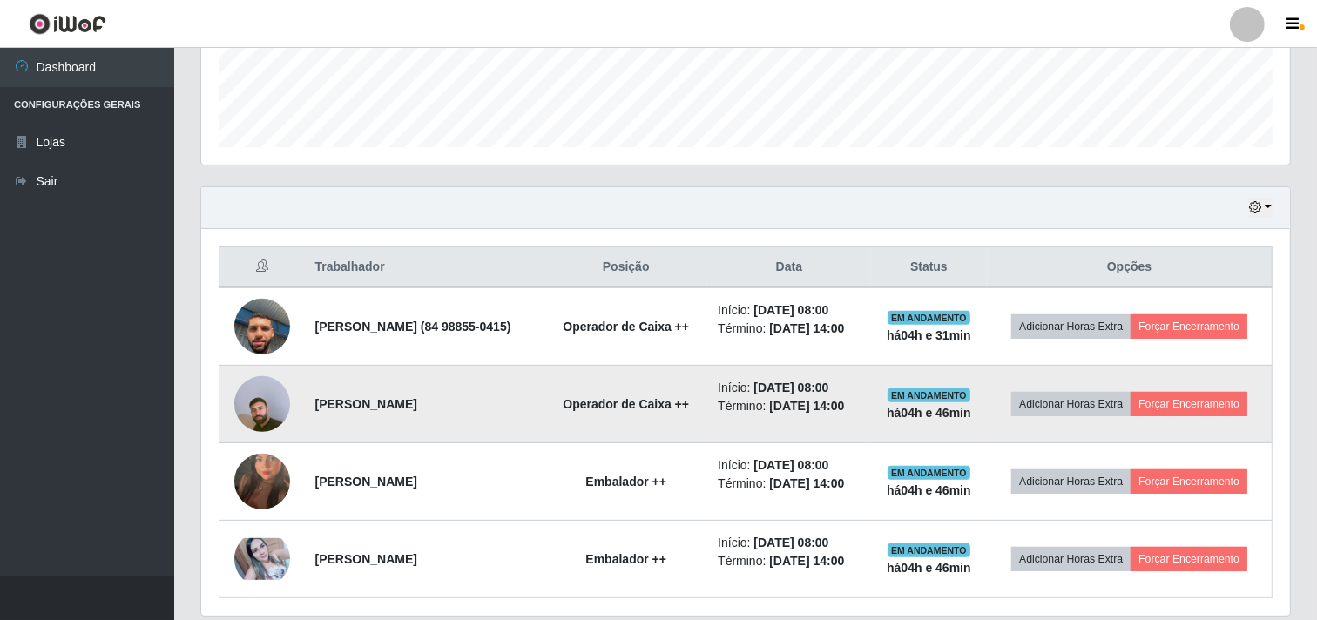
scroll to position [202, 0]
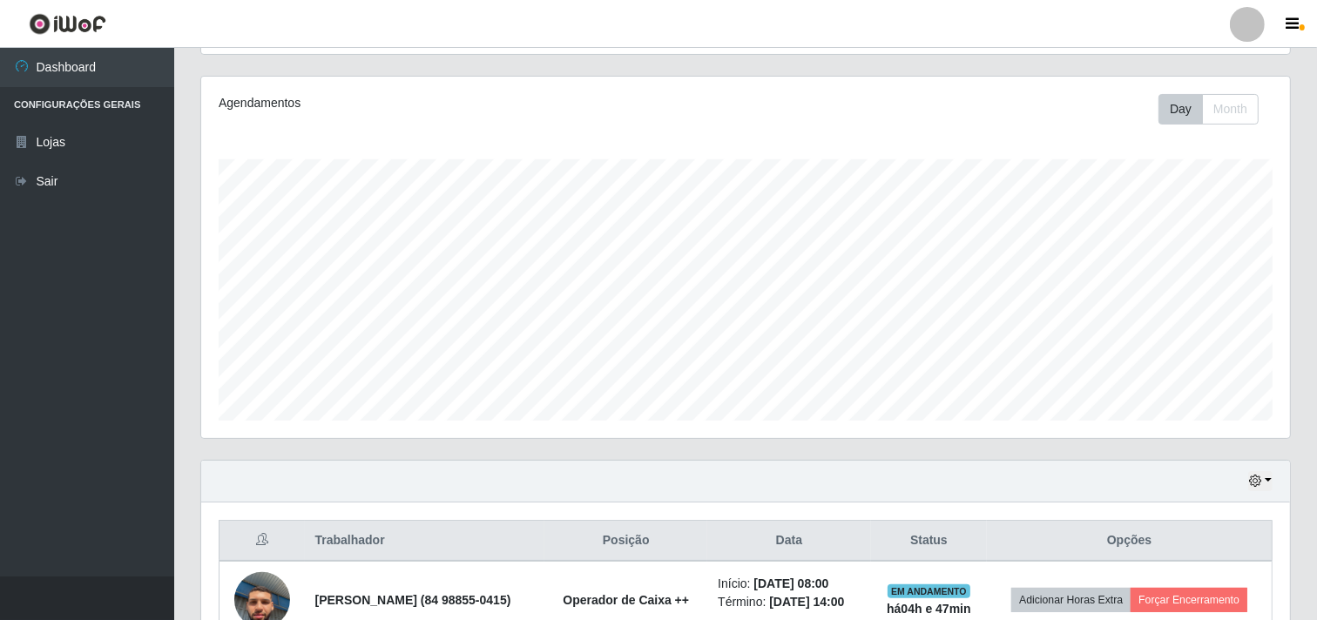
click at [870, 540] on th "Data" at bounding box center [788, 541] width 163 height 41
click at [1115, 547] on th "Opções" at bounding box center [1129, 541] width 285 height 41
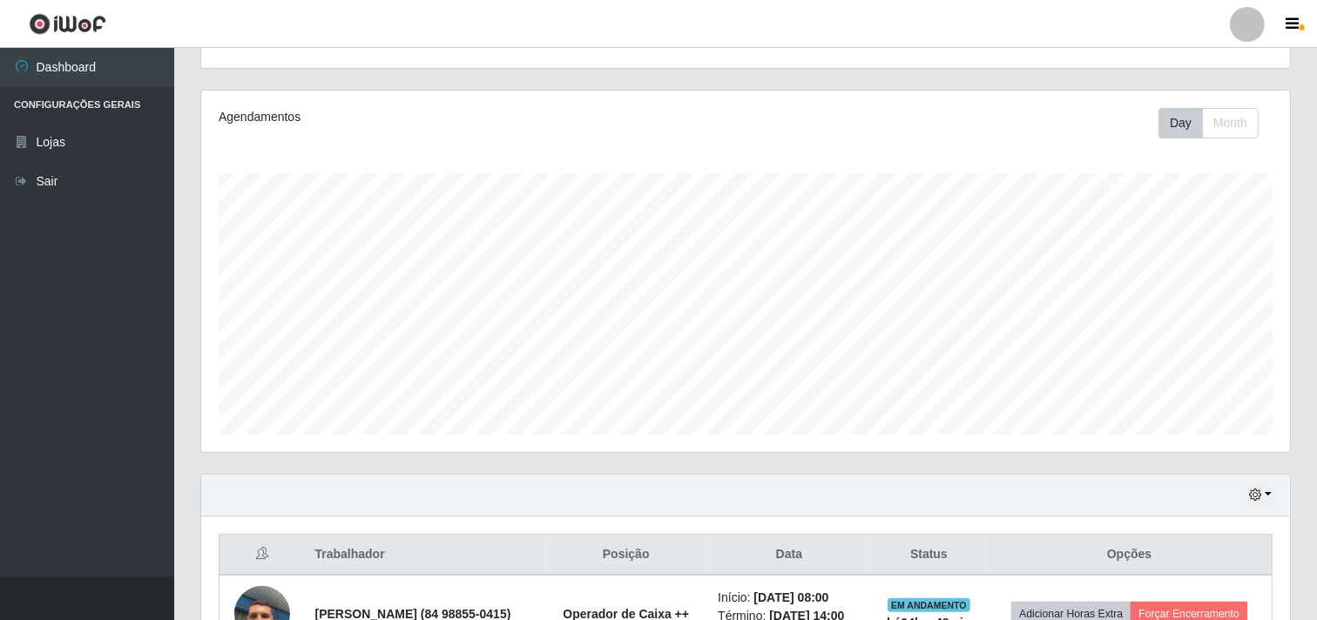
scroll to position [105, 0]
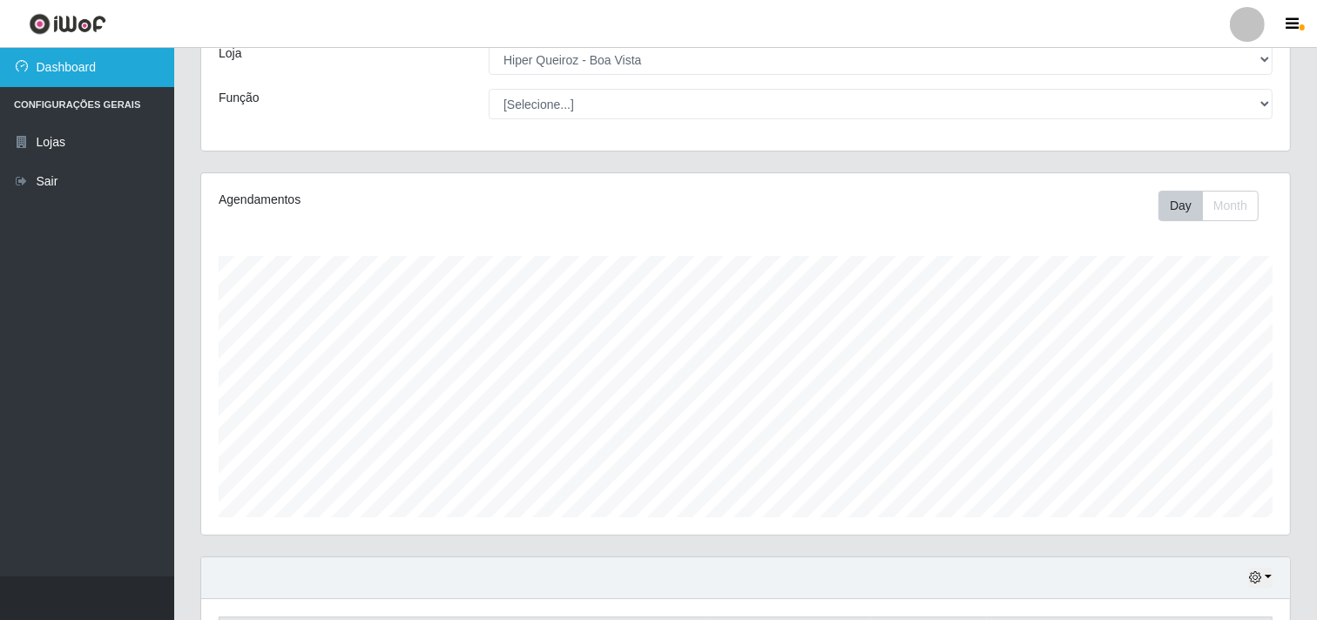
click at [67, 61] on link "Dashboard" at bounding box center [87, 67] width 174 height 39
click at [79, 67] on link "Dashboard" at bounding box center [87, 67] width 174 height 39
